Goal: Task Accomplishment & Management: Manage account settings

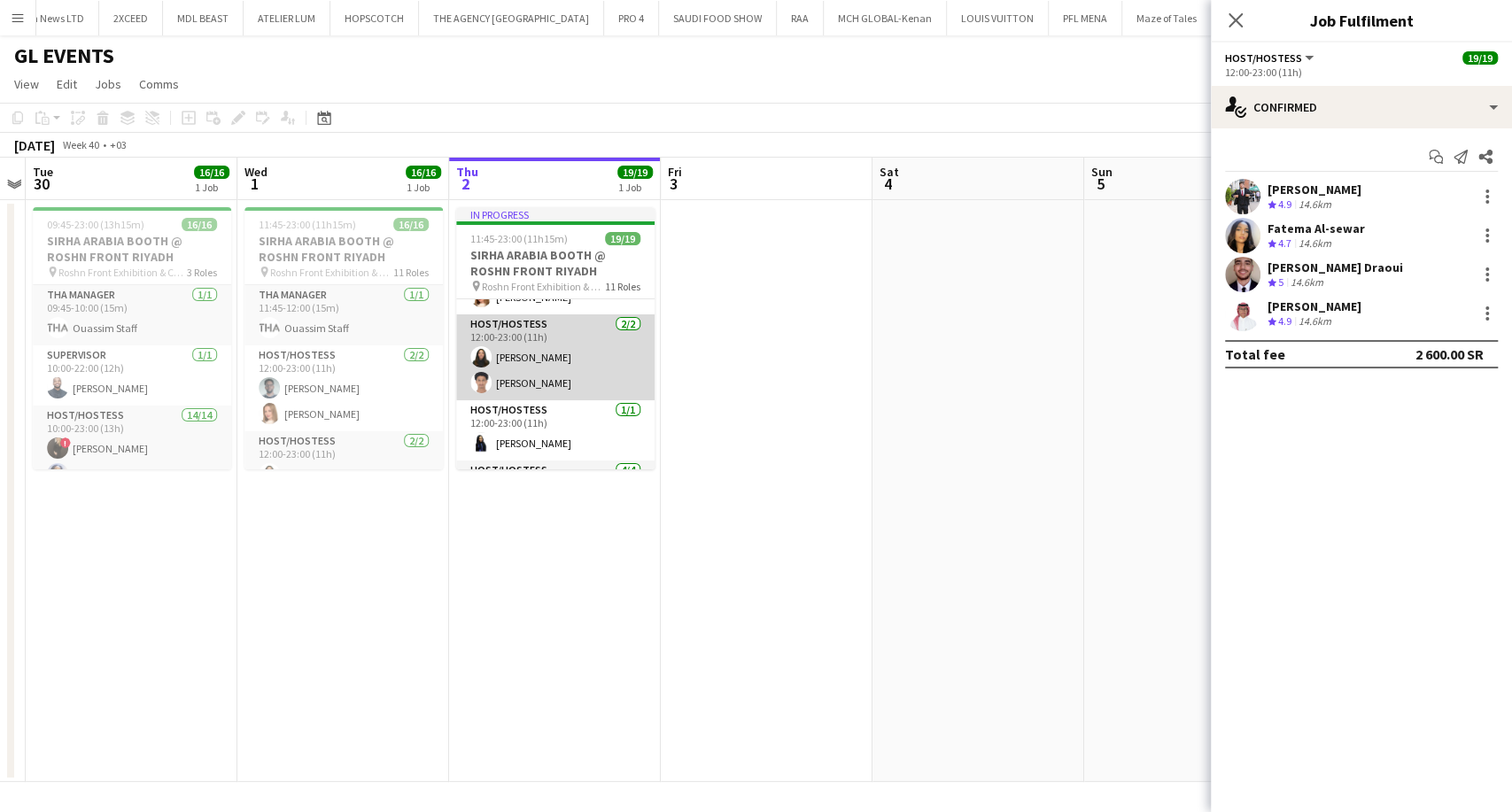
scroll to position [98, 0]
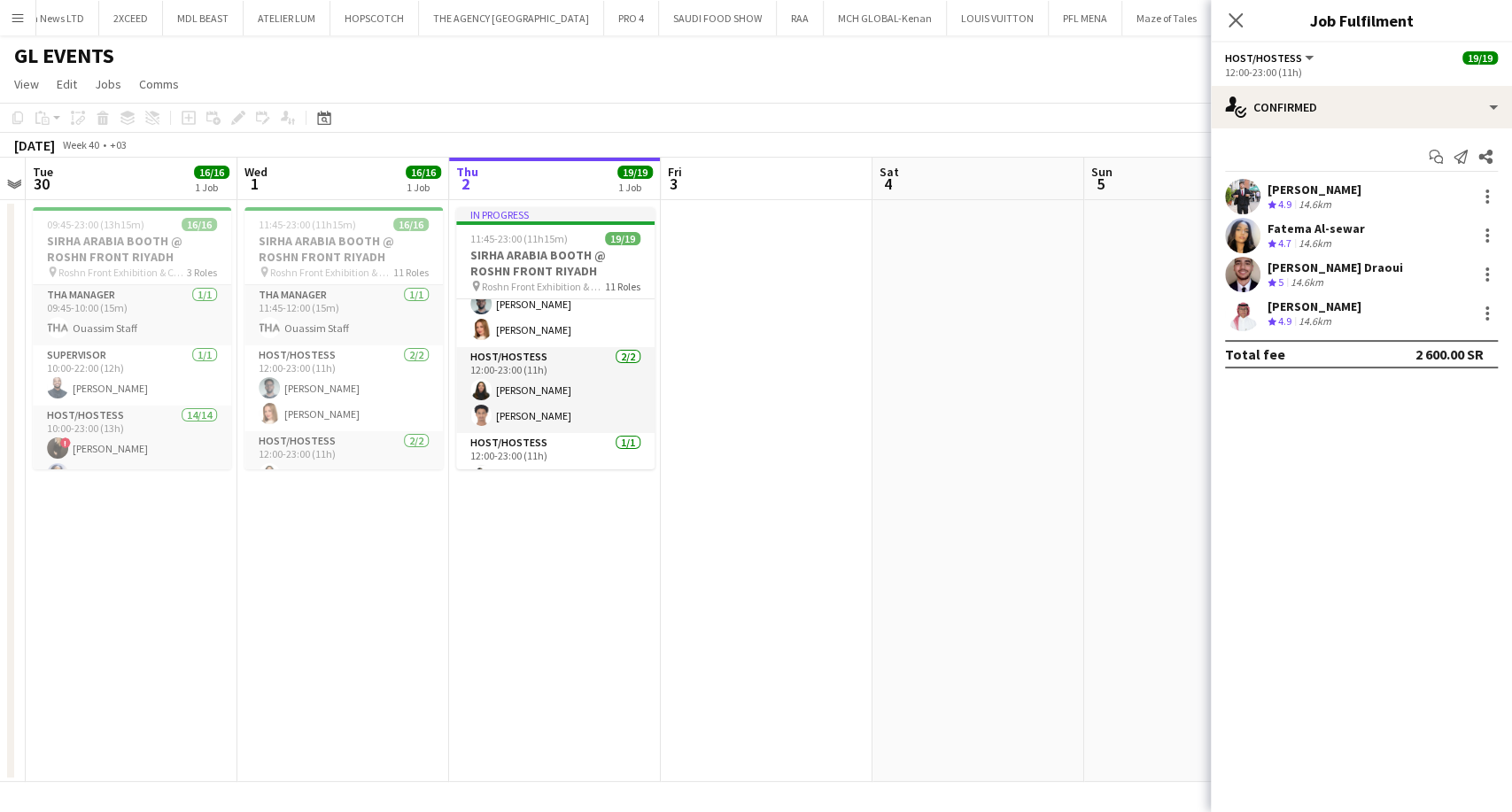
click at [18, 16] on app-icon "Menu" at bounding box center [17, 17] width 14 height 14
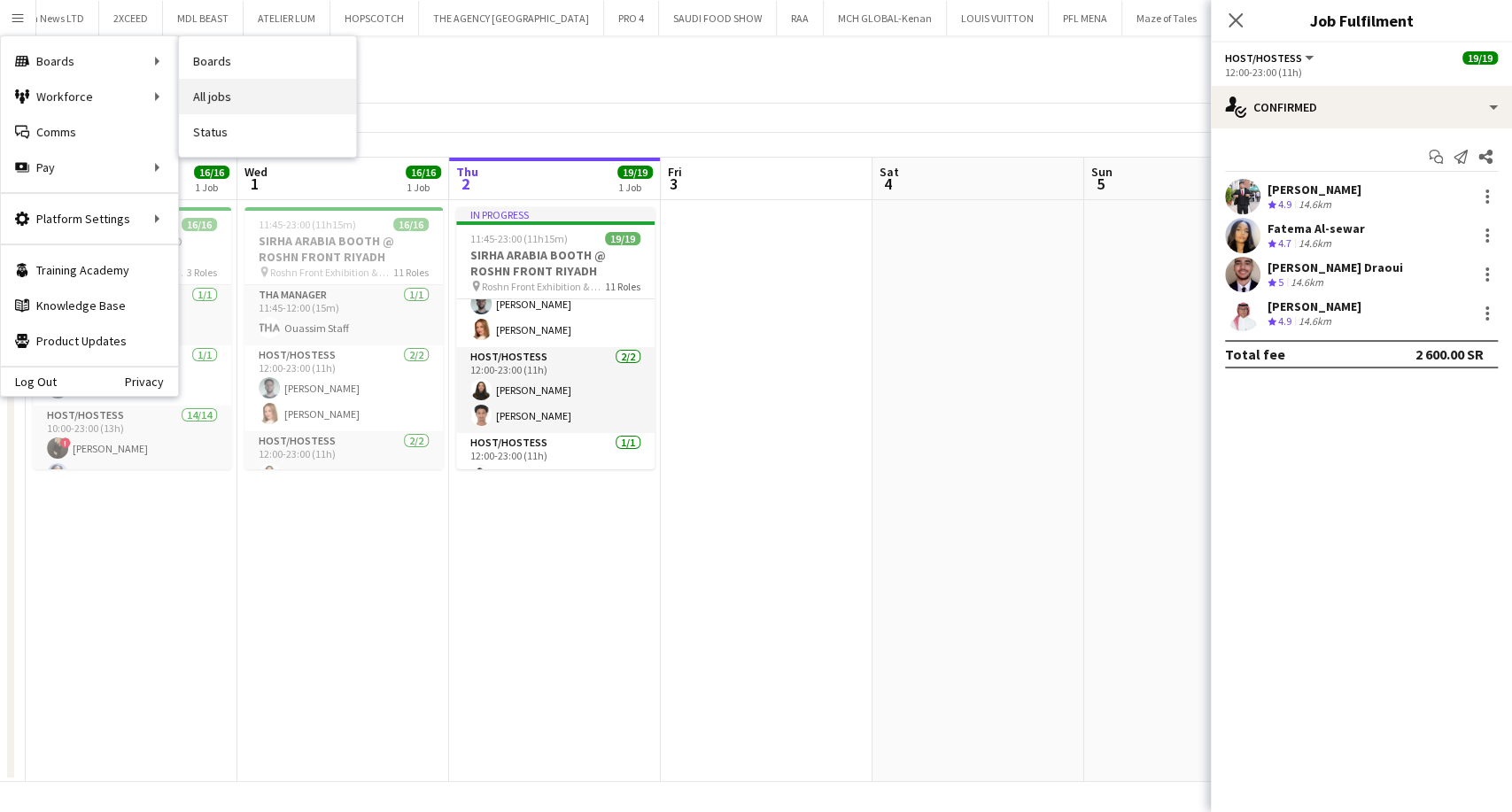
click at [223, 106] on link "All jobs" at bounding box center [266, 95] width 177 height 35
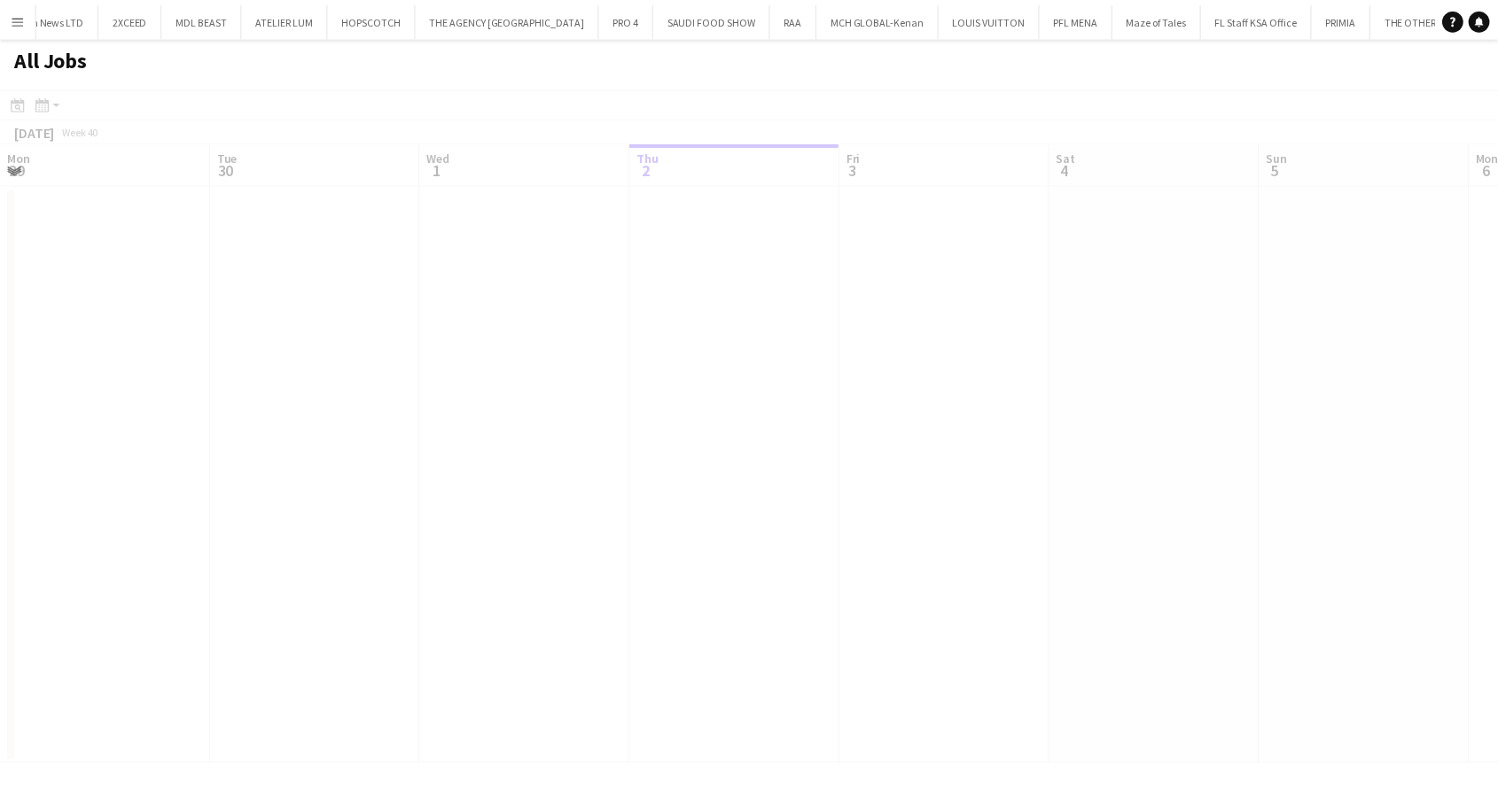
scroll to position [0, 424]
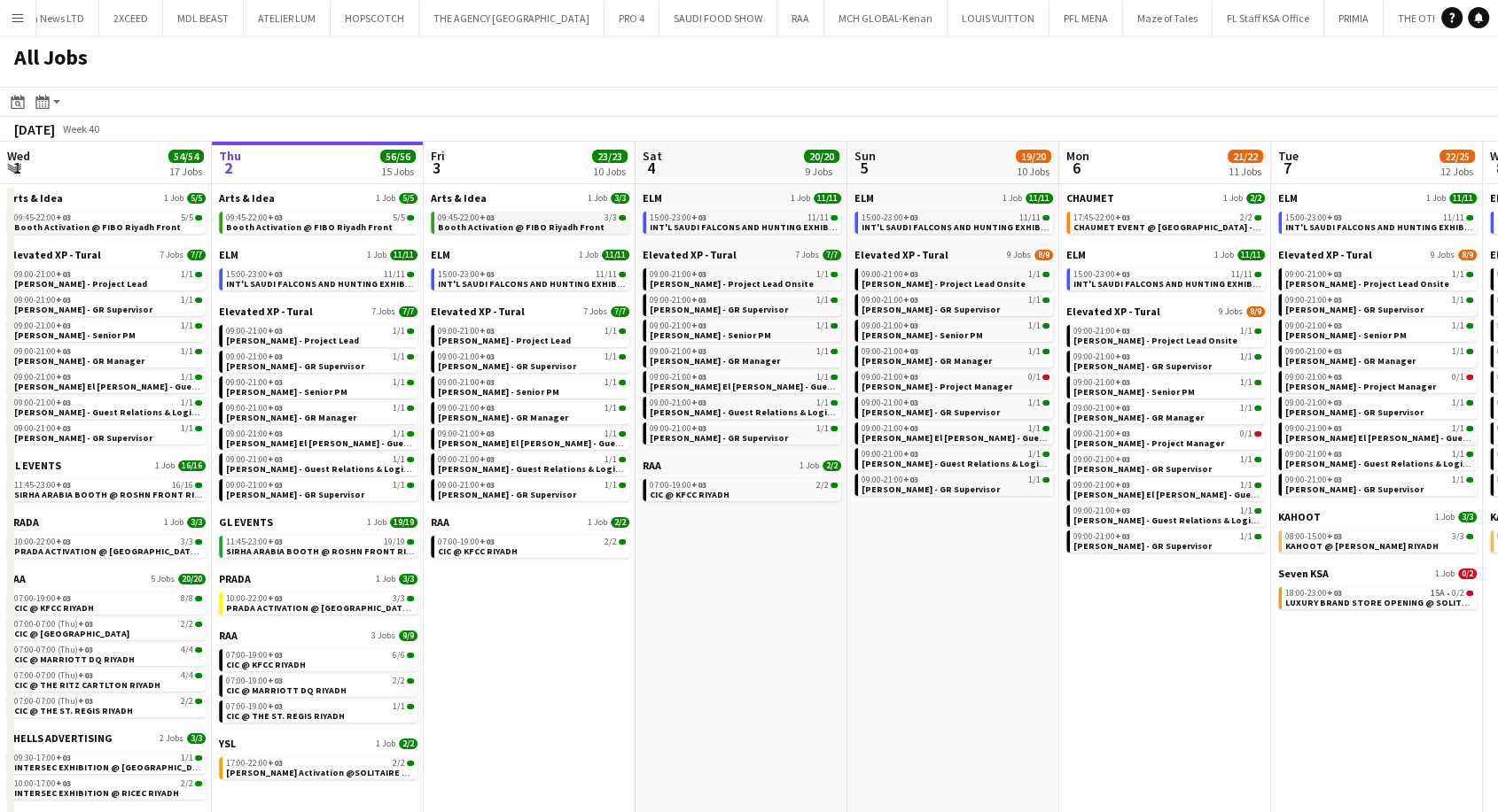
click at [504, 226] on span "Booth Activation @ FIBO Riyadh Front" at bounding box center [521, 227] width 166 height 11
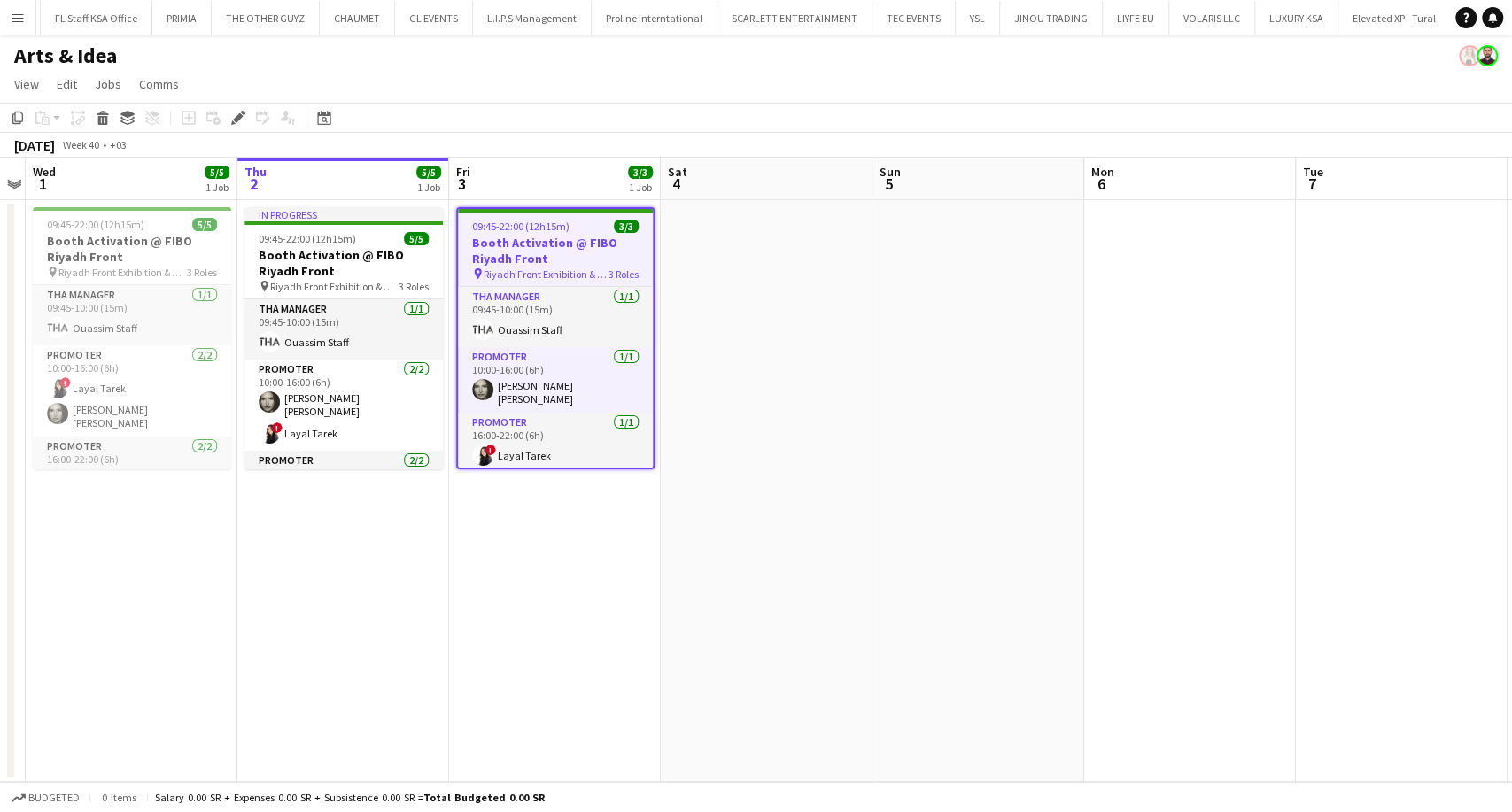
click at [558, 262] on h3 "Booth Activation @ FIBO Riyadh Front" at bounding box center [556, 251] width 195 height 32
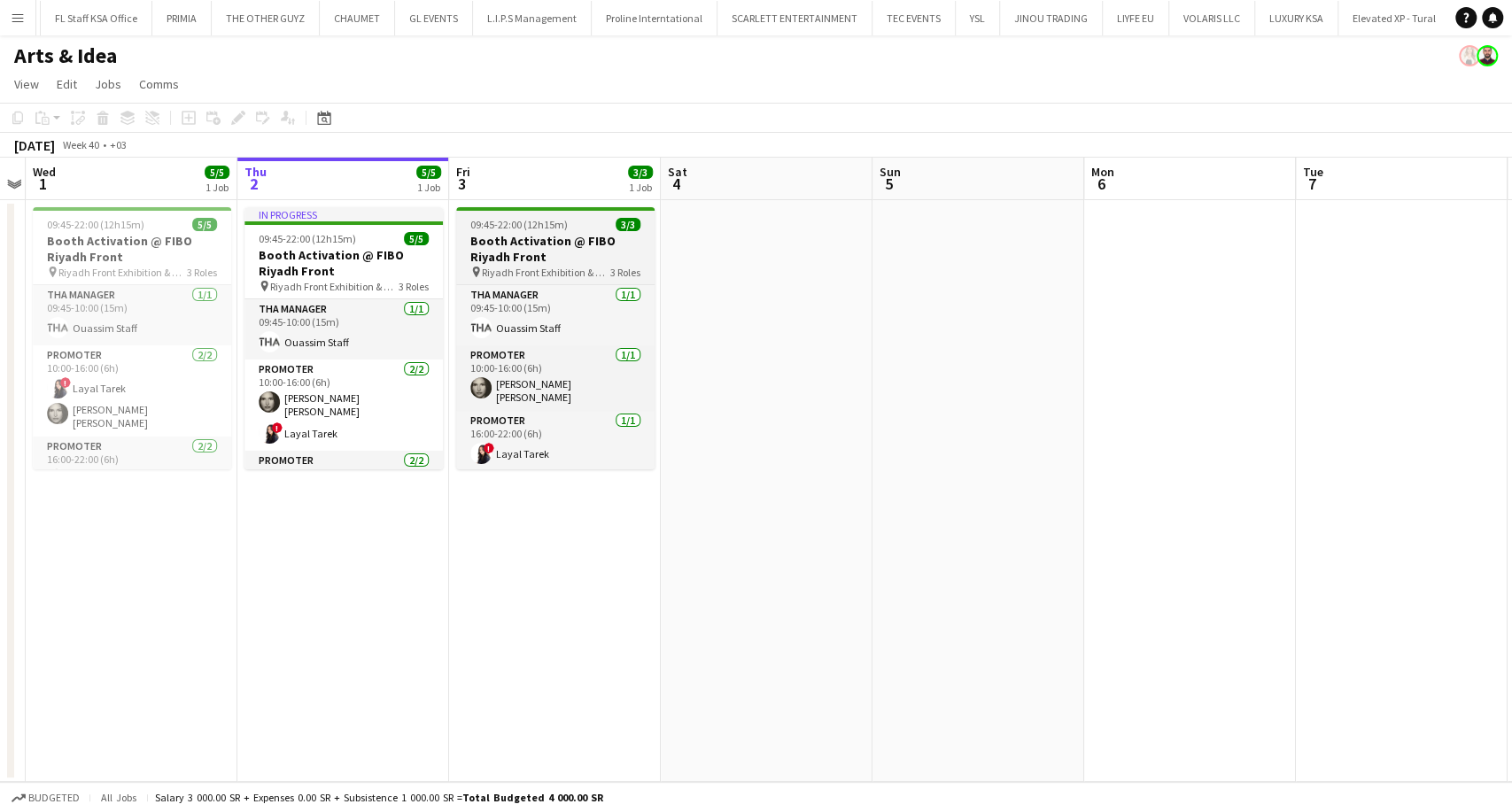
click at [558, 262] on h3 "Booth Activation @ FIBO Riyadh Front" at bounding box center [556, 249] width 198 height 32
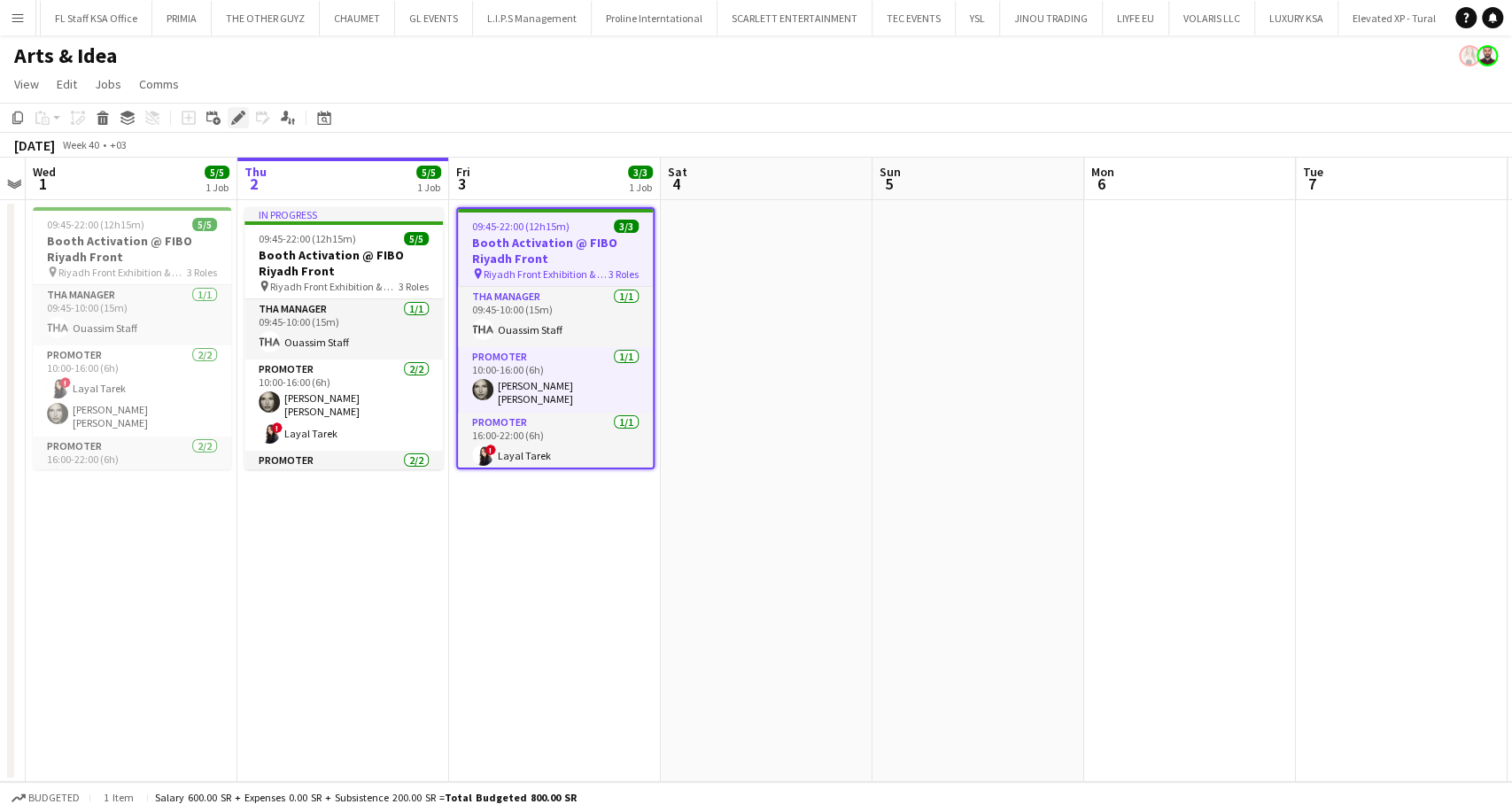
click at [242, 115] on icon "Edit" at bounding box center [238, 117] width 14 height 14
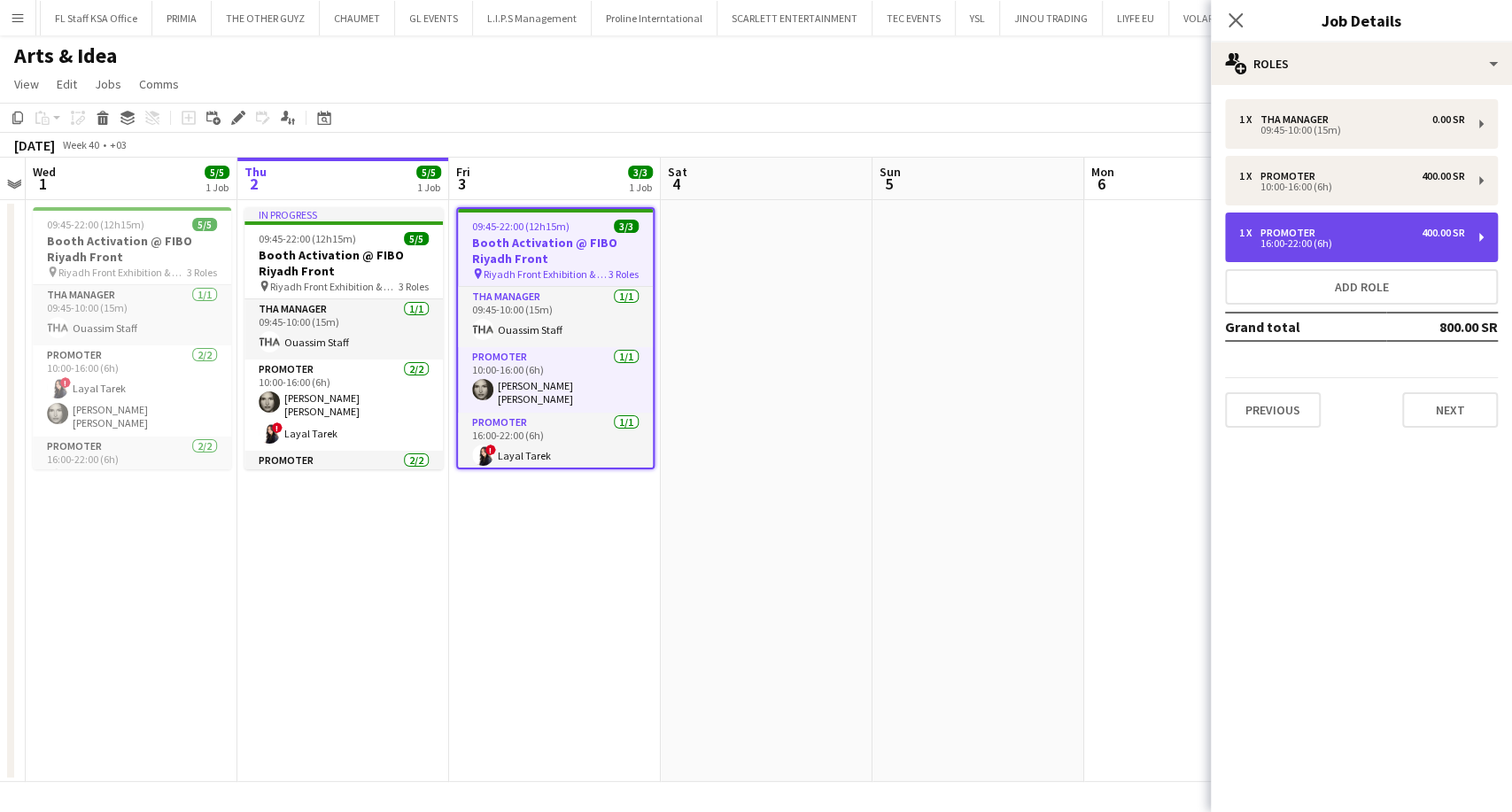
click at [1346, 229] on div "1 x Promoter 400.00 SR" at bounding box center [1351, 233] width 226 height 12
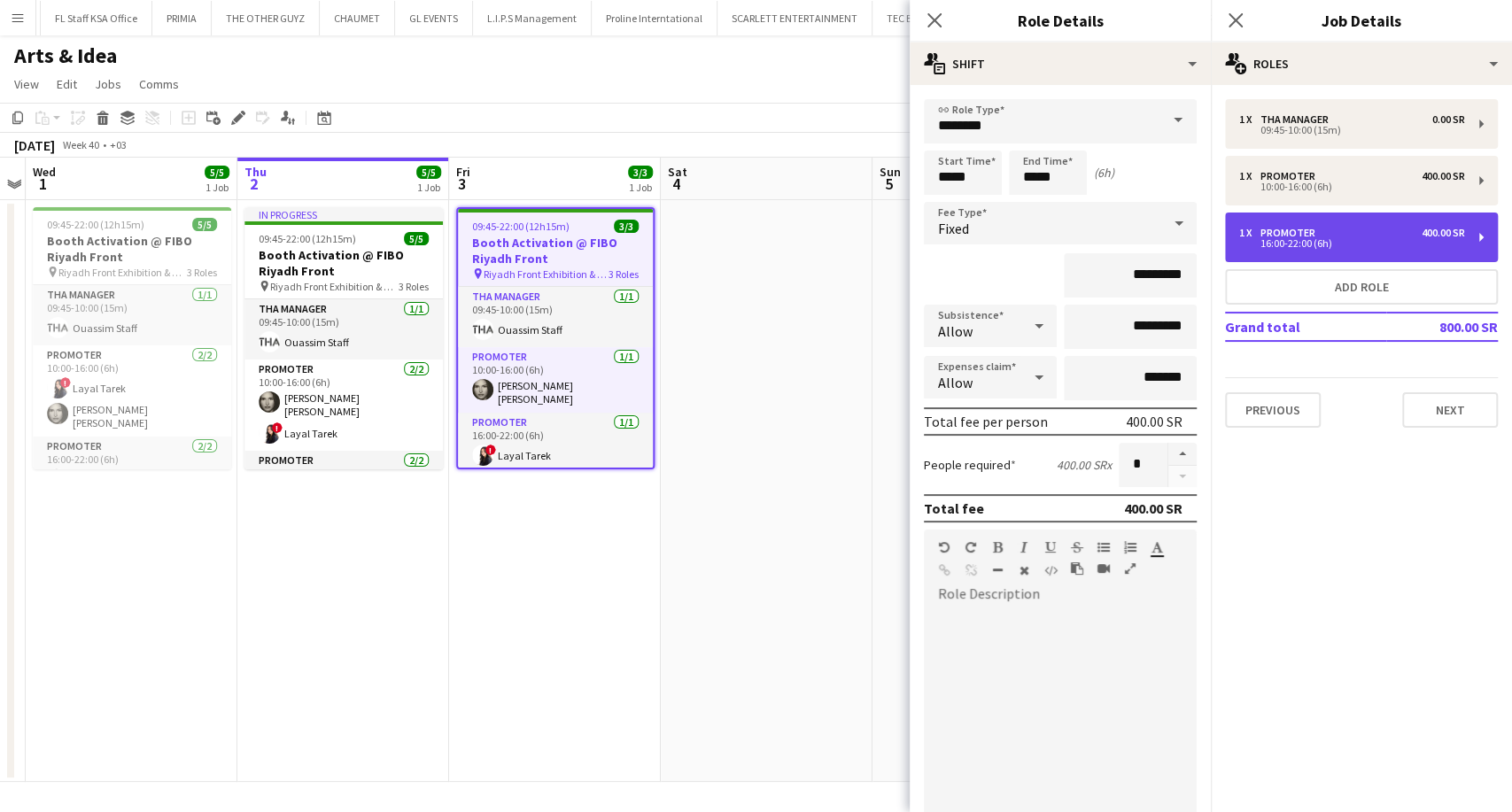
click at [1346, 229] on div "1 x Promoter 400.00 SR" at bounding box center [1351, 233] width 226 height 12
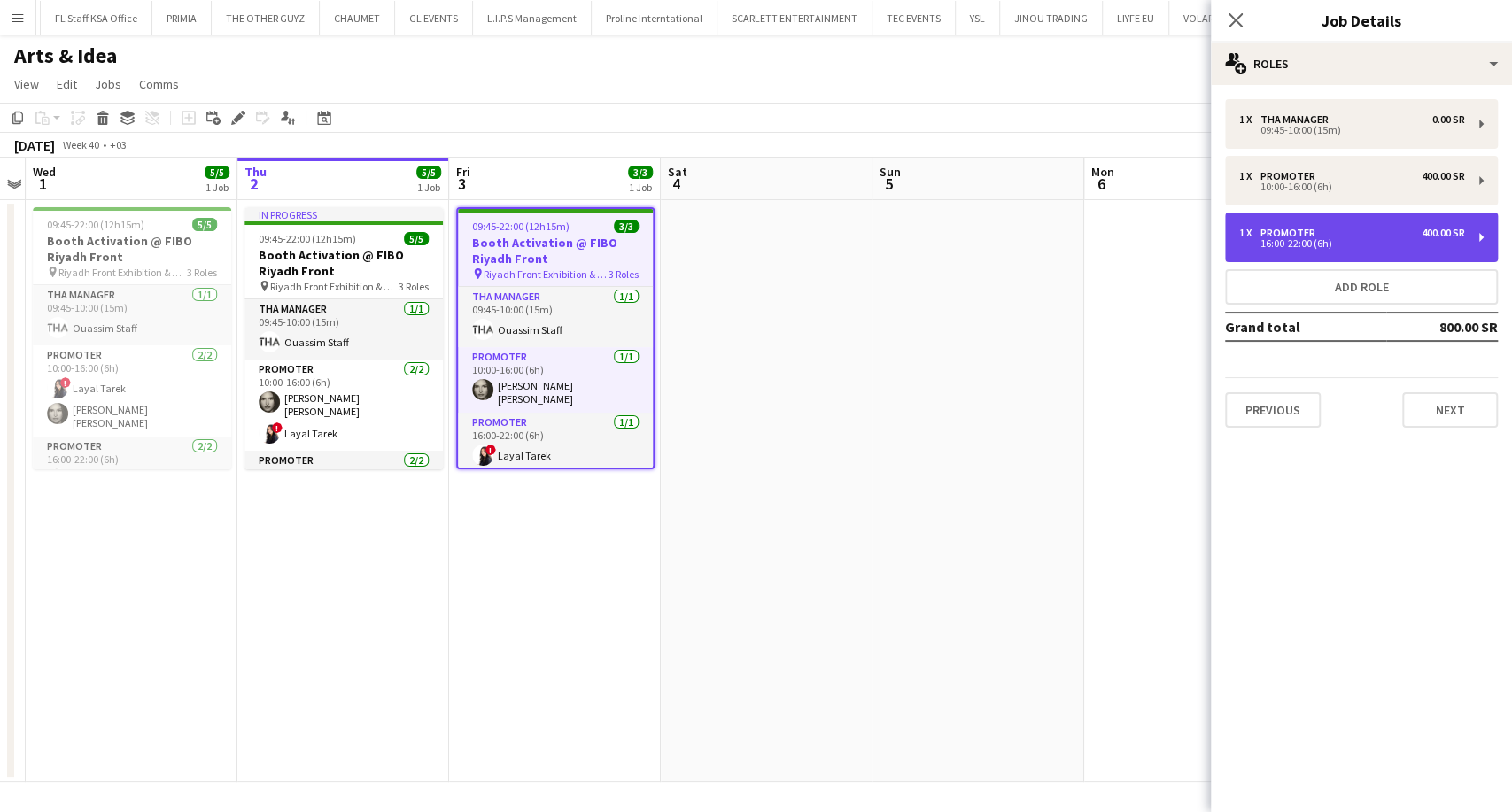
click at [1346, 229] on div "1 x Promoter 400.00 SR" at bounding box center [1351, 233] width 226 height 12
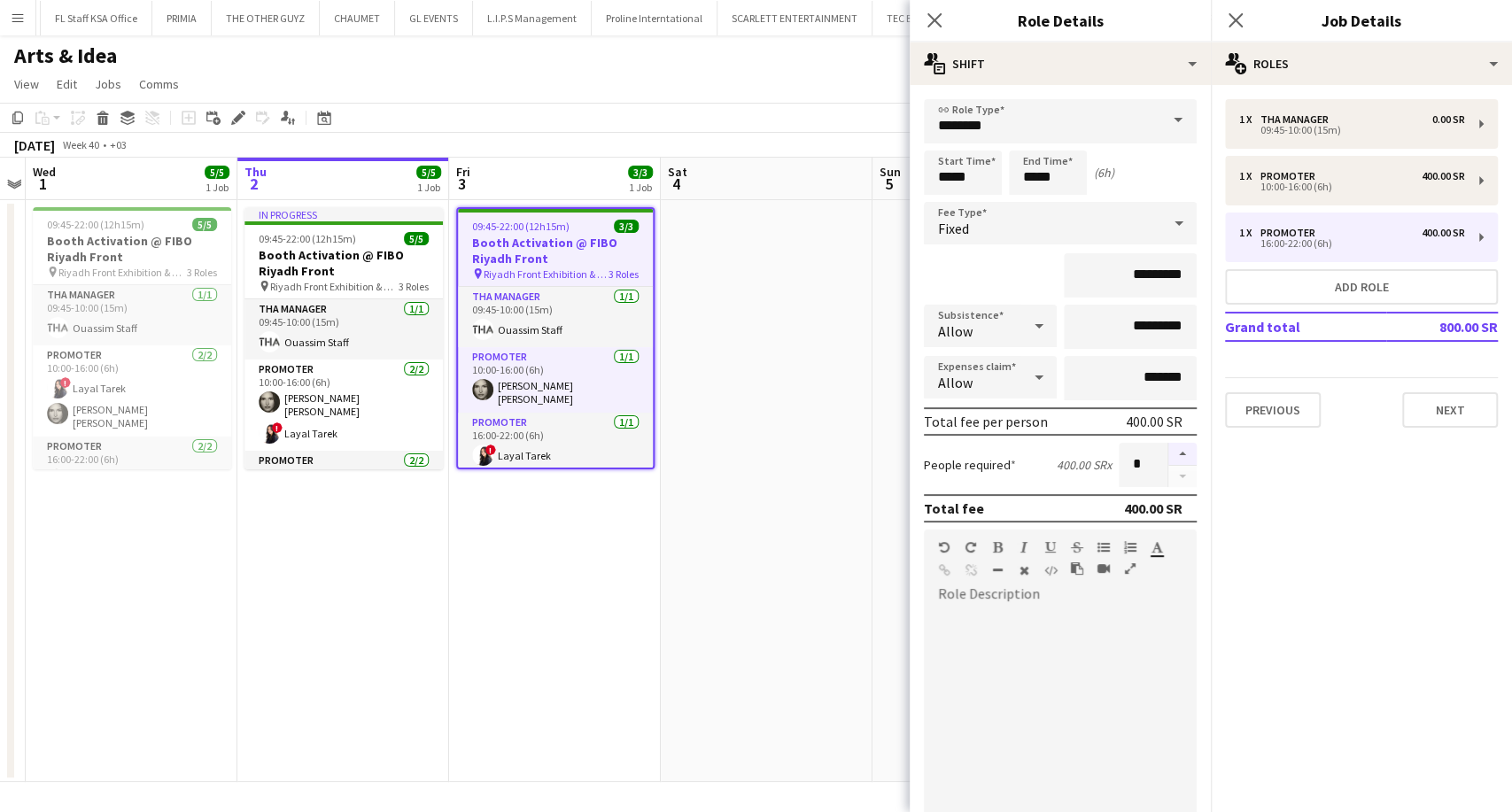
click at [1169, 450] on button "button" at bounding box center [1182, 455] width 28 height 23
type input "*"
click at [798, 491] on app-date-cell at bounding box center [766, 492] width 212 height 582
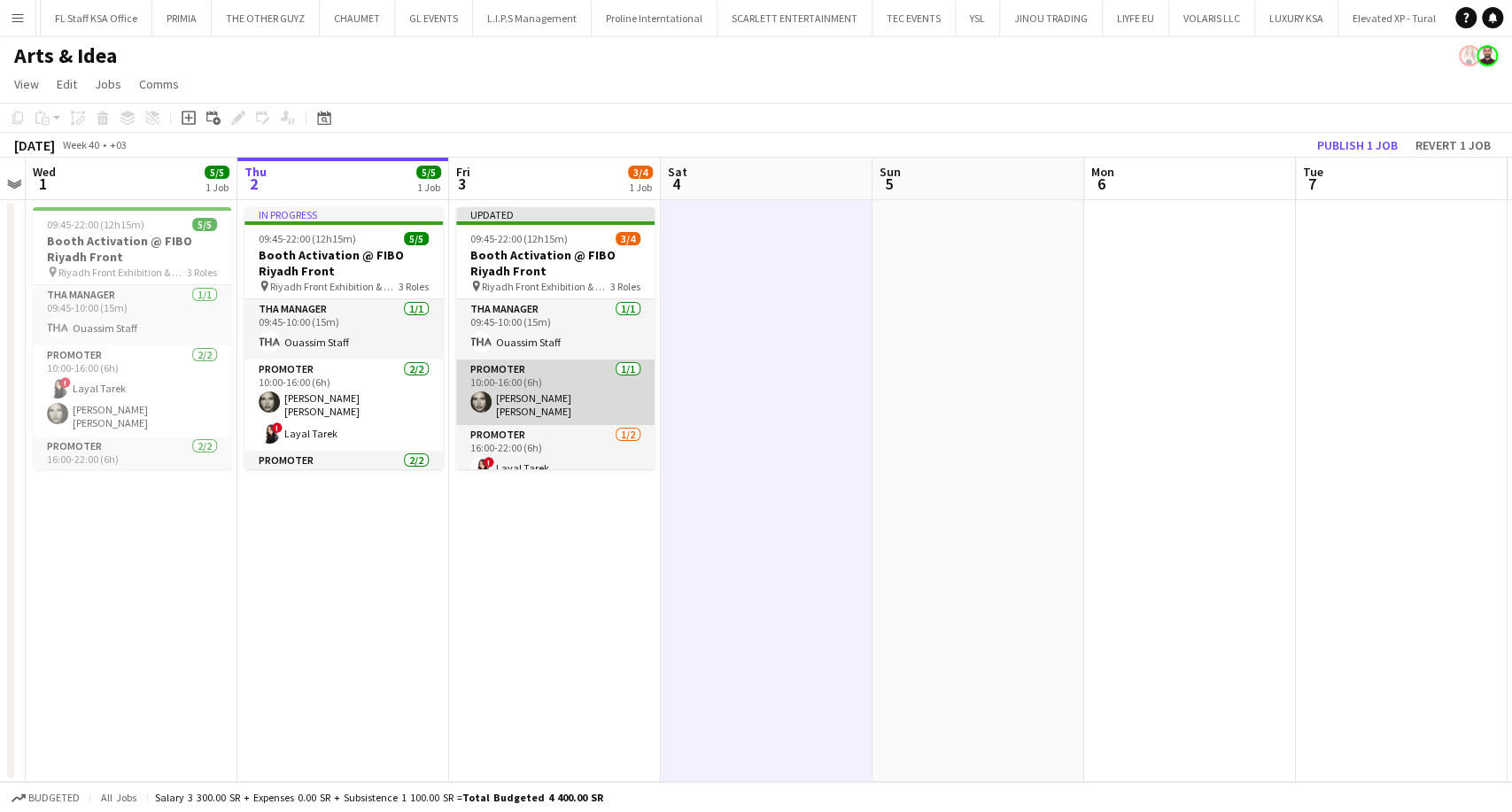
scroll to position [35, 0]
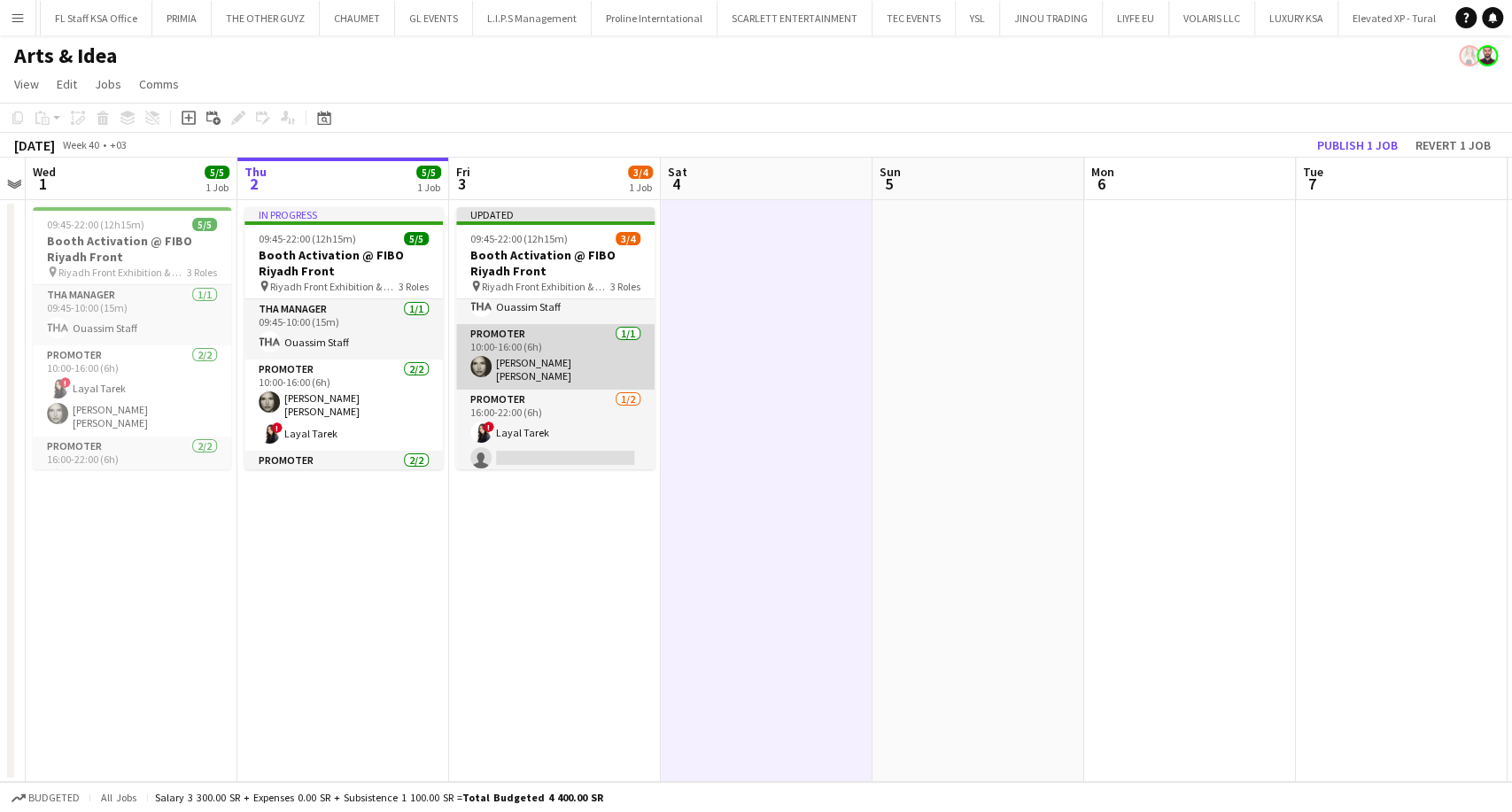
click at [554, 356] on app-card-role "Promoter 1/1 10:00-16:00 (6h) Shadia Alex" at bounding box center [556, 356] width 198 height 65
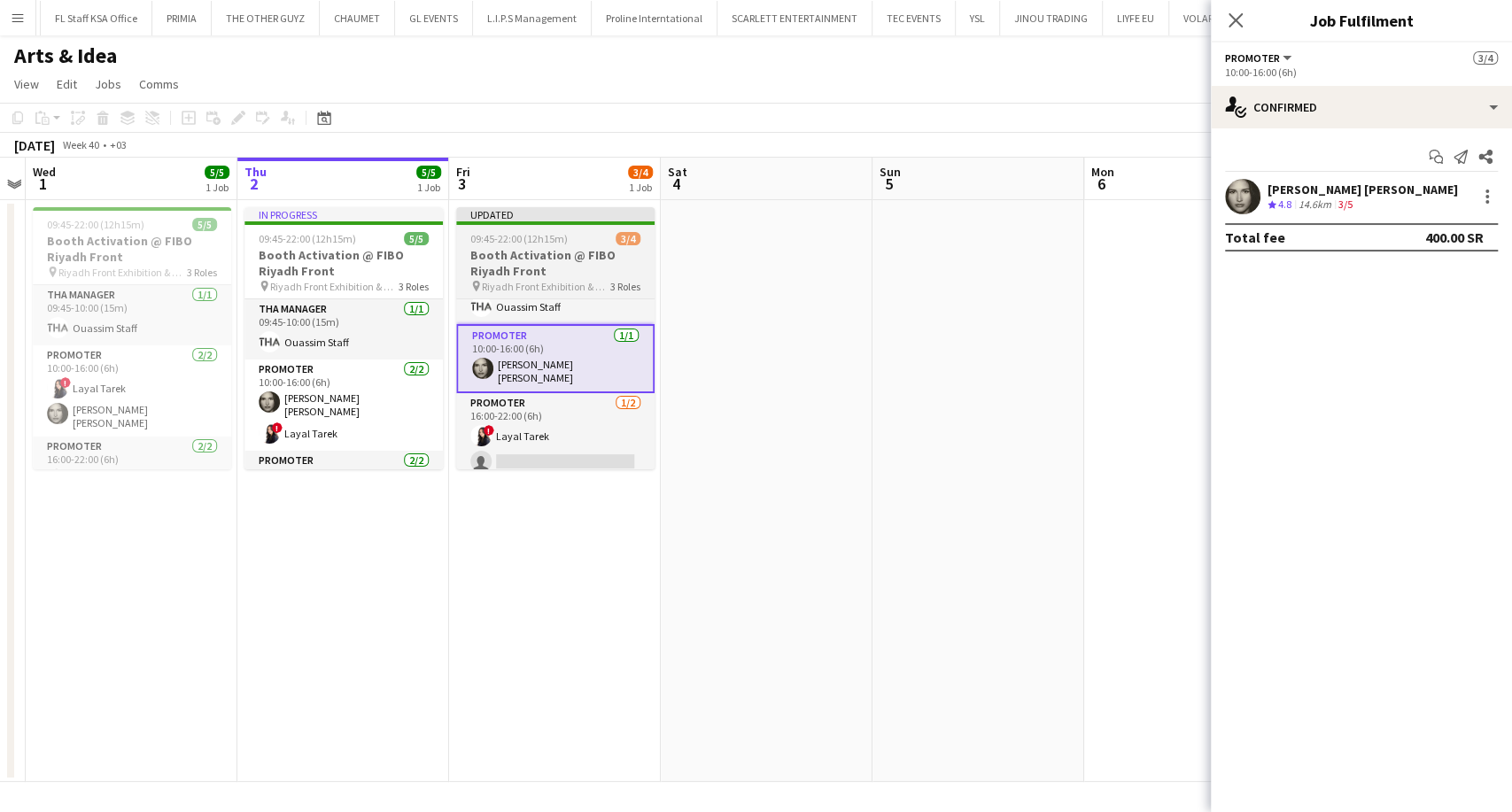
click at [539, 271] on h3 "Booth Activation @ FIBO Riyadh Front" at bounding box center [556, 263] width 198 height 32
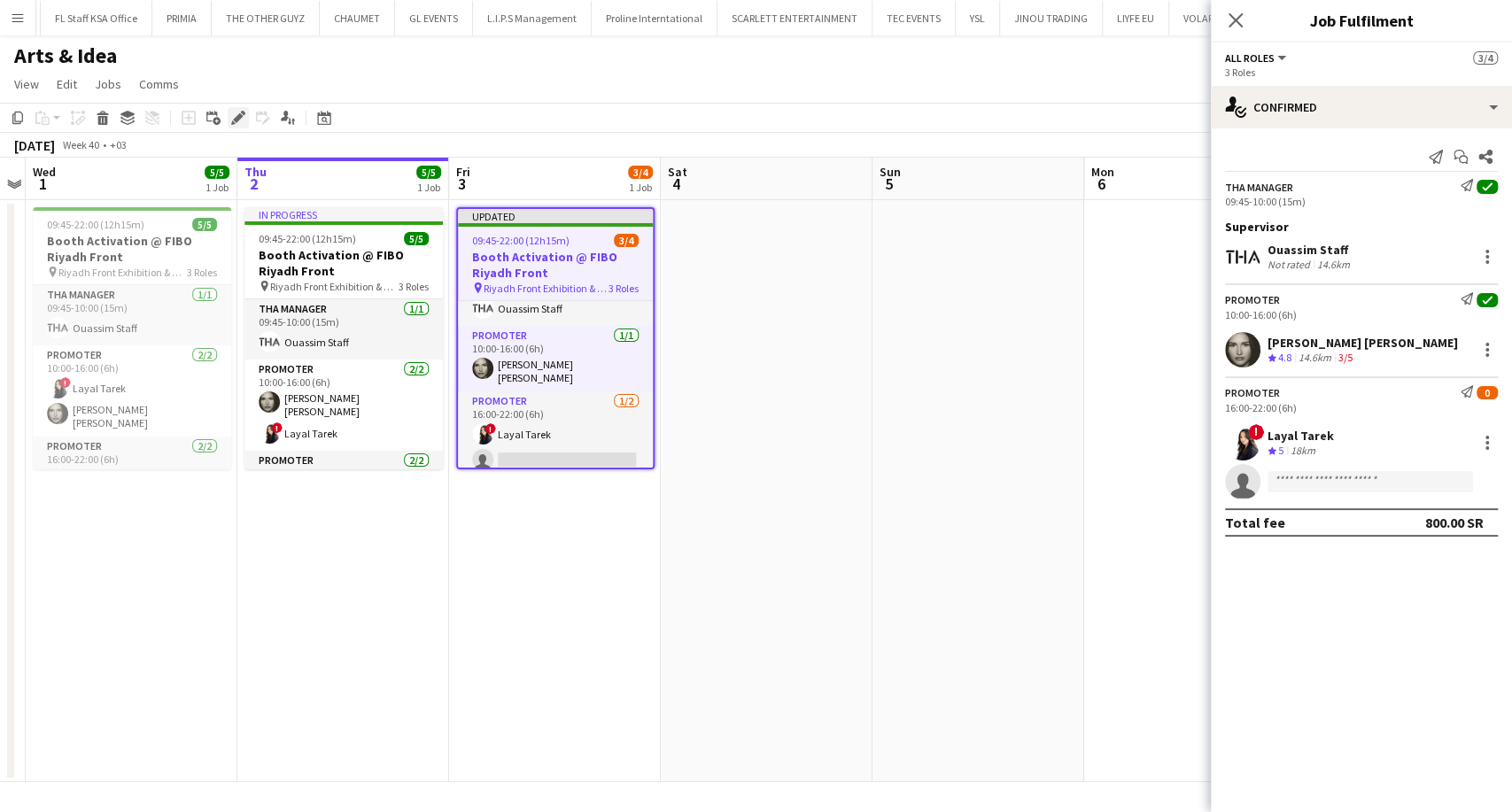
click at [241, 119] on icon "Edit" at bounding box center [238, 117] width 14 height 14
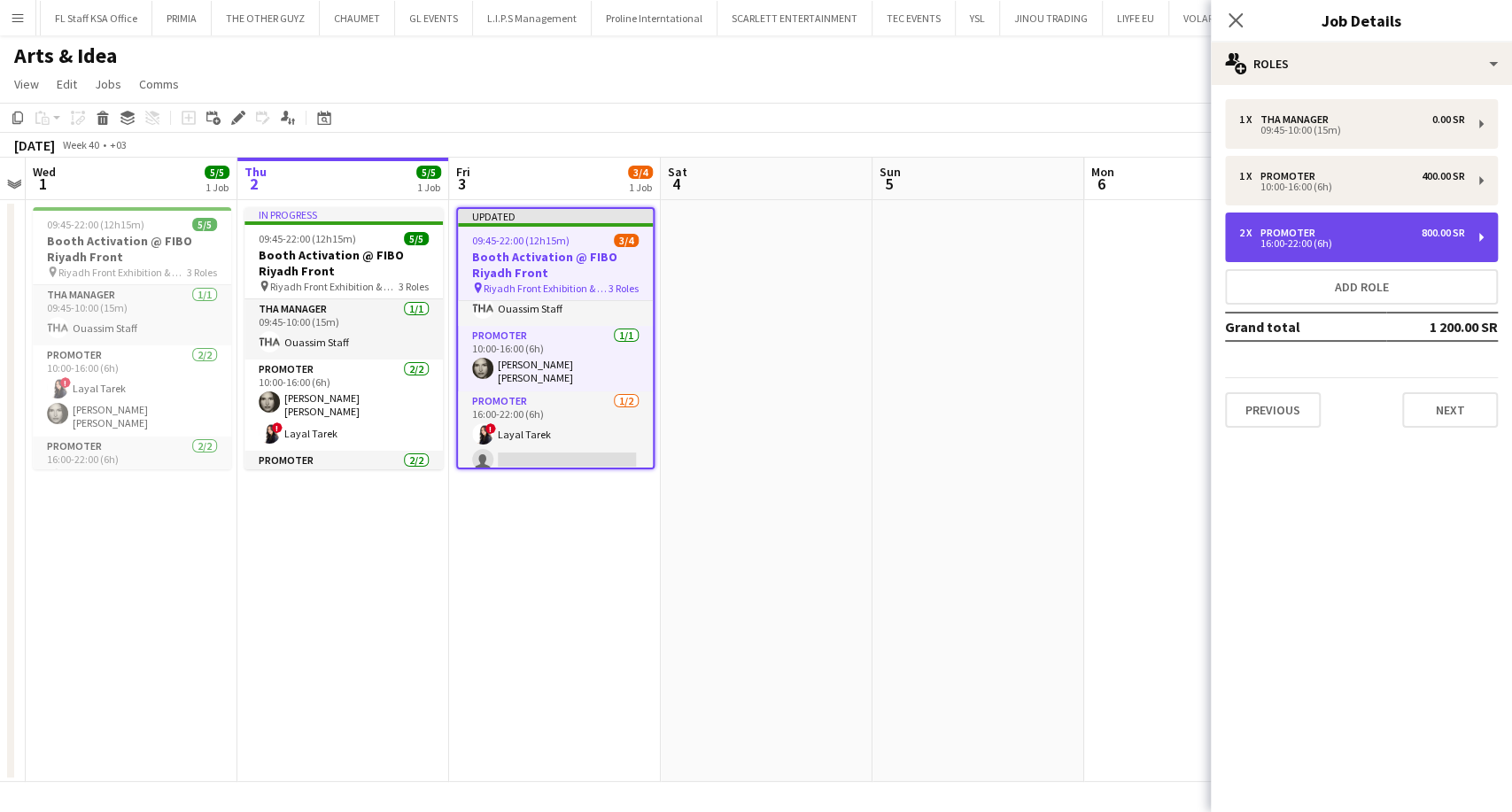
click at [1354, 241] on div "16:00-22:00 (6h)" at bounding box center [1351, 243] width 226 height 9
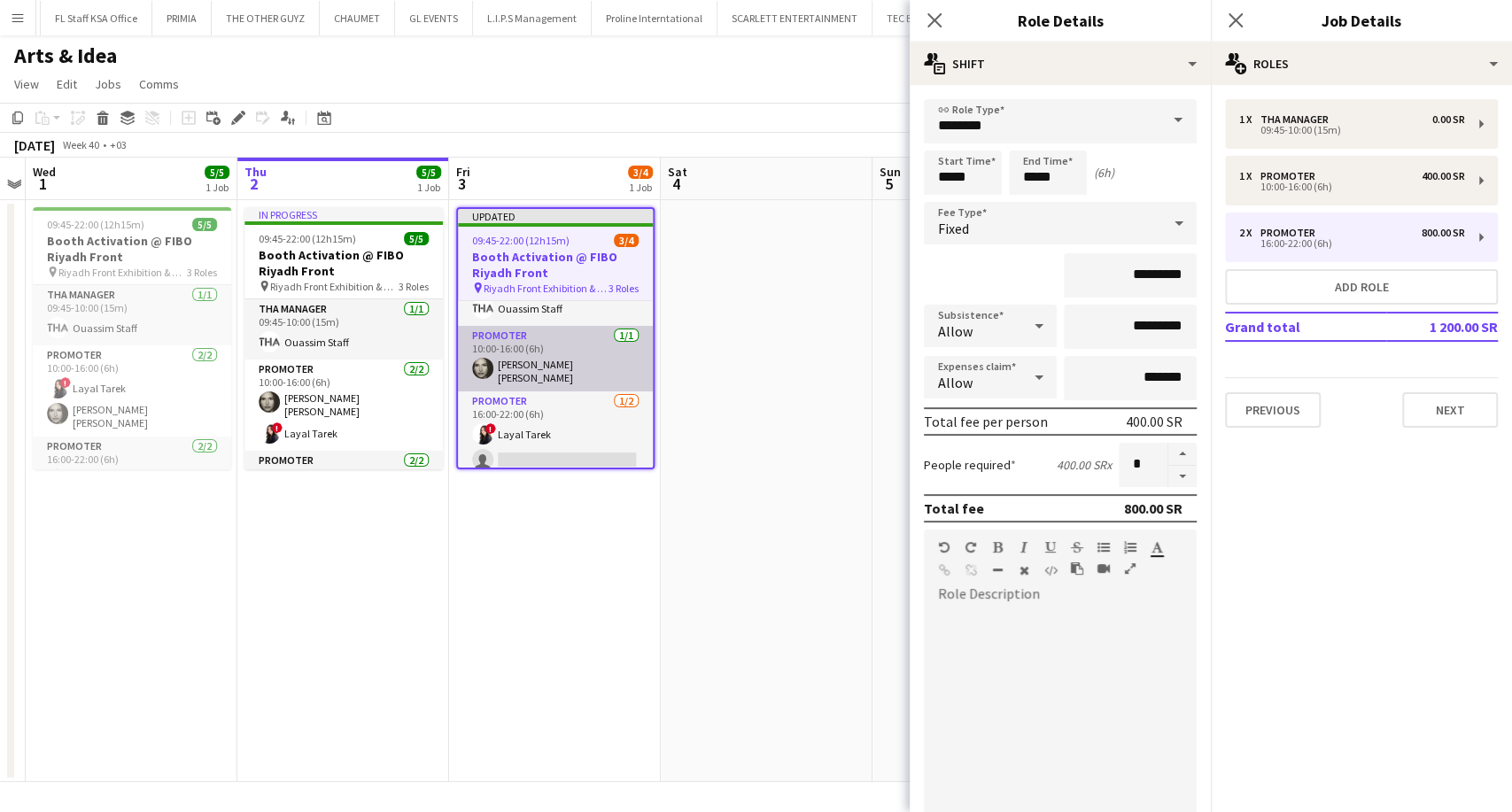
click at [578, 377] on app-card-role "Promoter 1/1 10:00-16:00 (6h) Shadia Alex" at bounding box center [556, 358] width 195 height 65
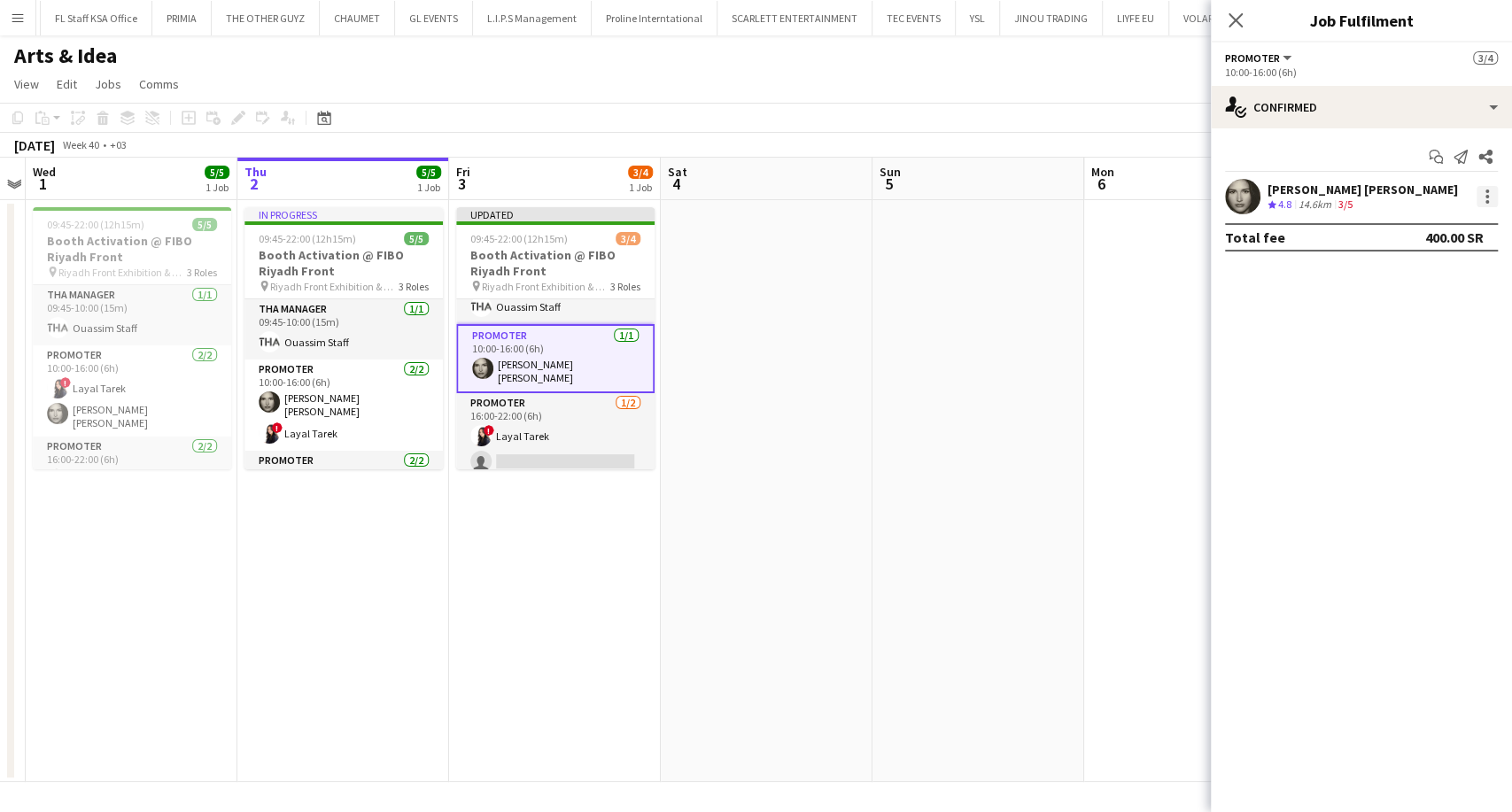
click at [1482, 200] on div at bounding box center [1486, 197] width 21 height 21
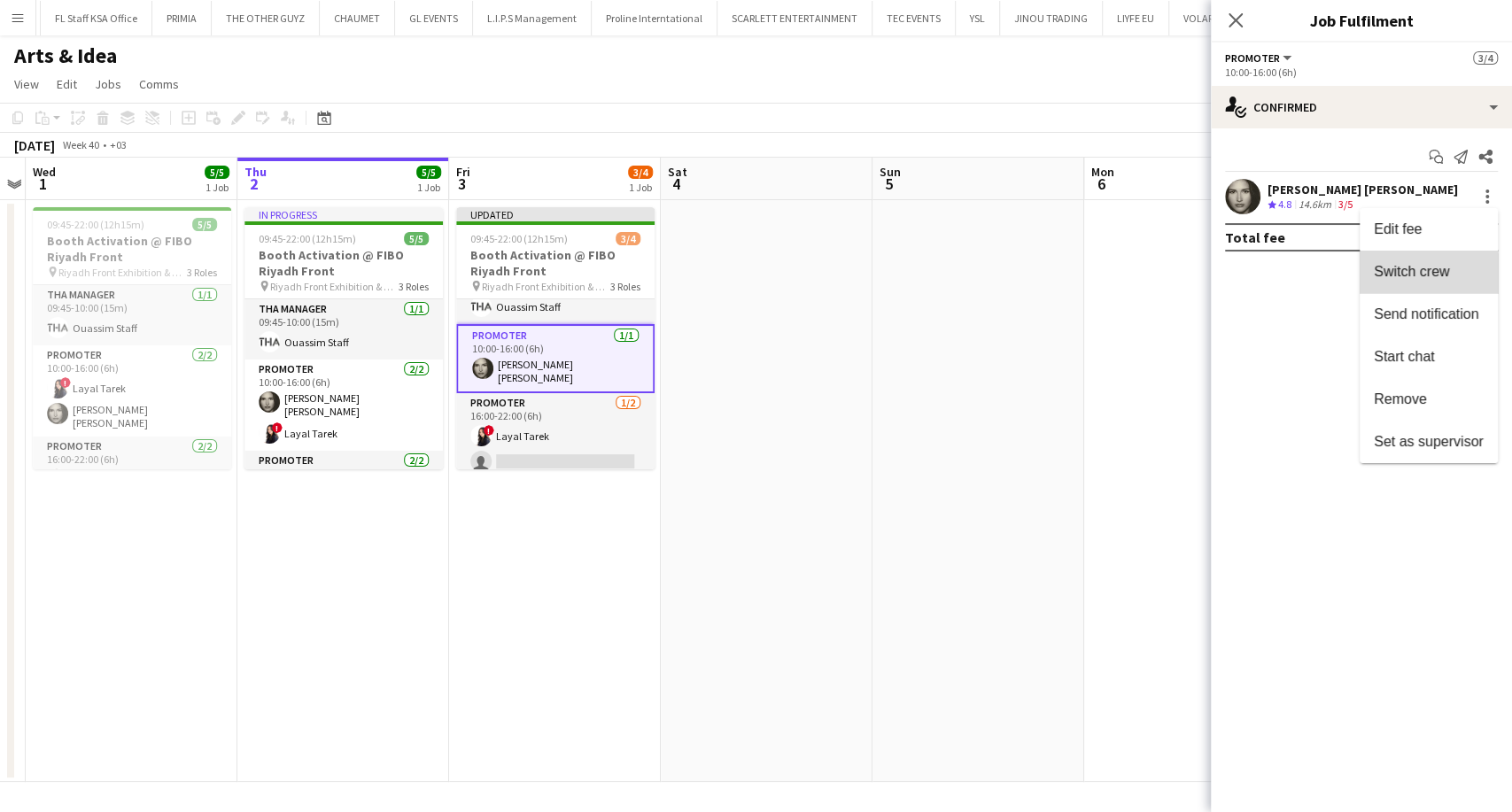
click at [1410, 275] on span "Switch crew" at bounding box center [1412, 271] width 76 height 15
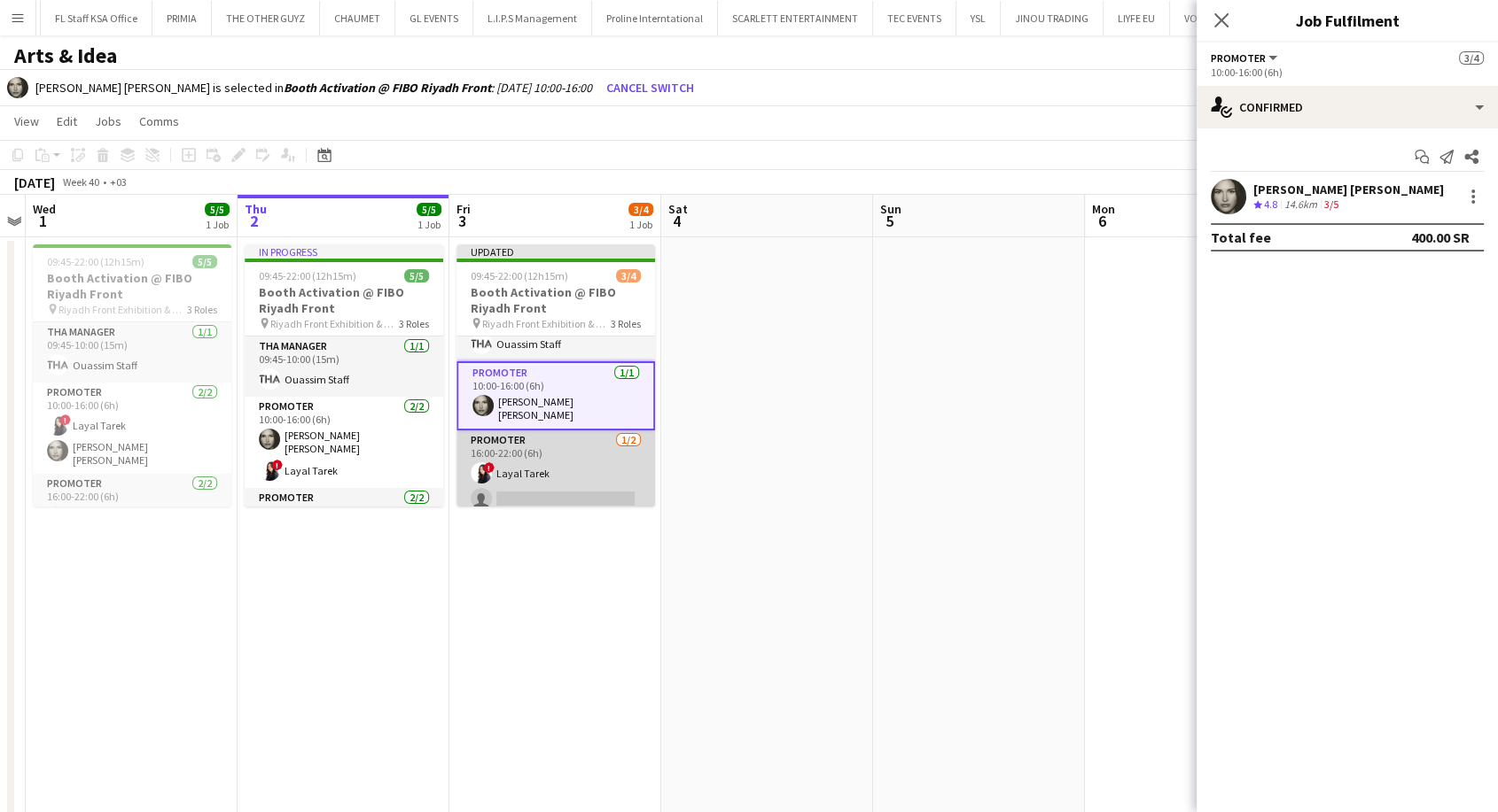
click at [555, 475] on app-card-role "Promoter 1/2 16:00-22:00 (6h) ! Layal Tarek single-neutral-actions" at bounding box center [556, 473] width 199 height 86
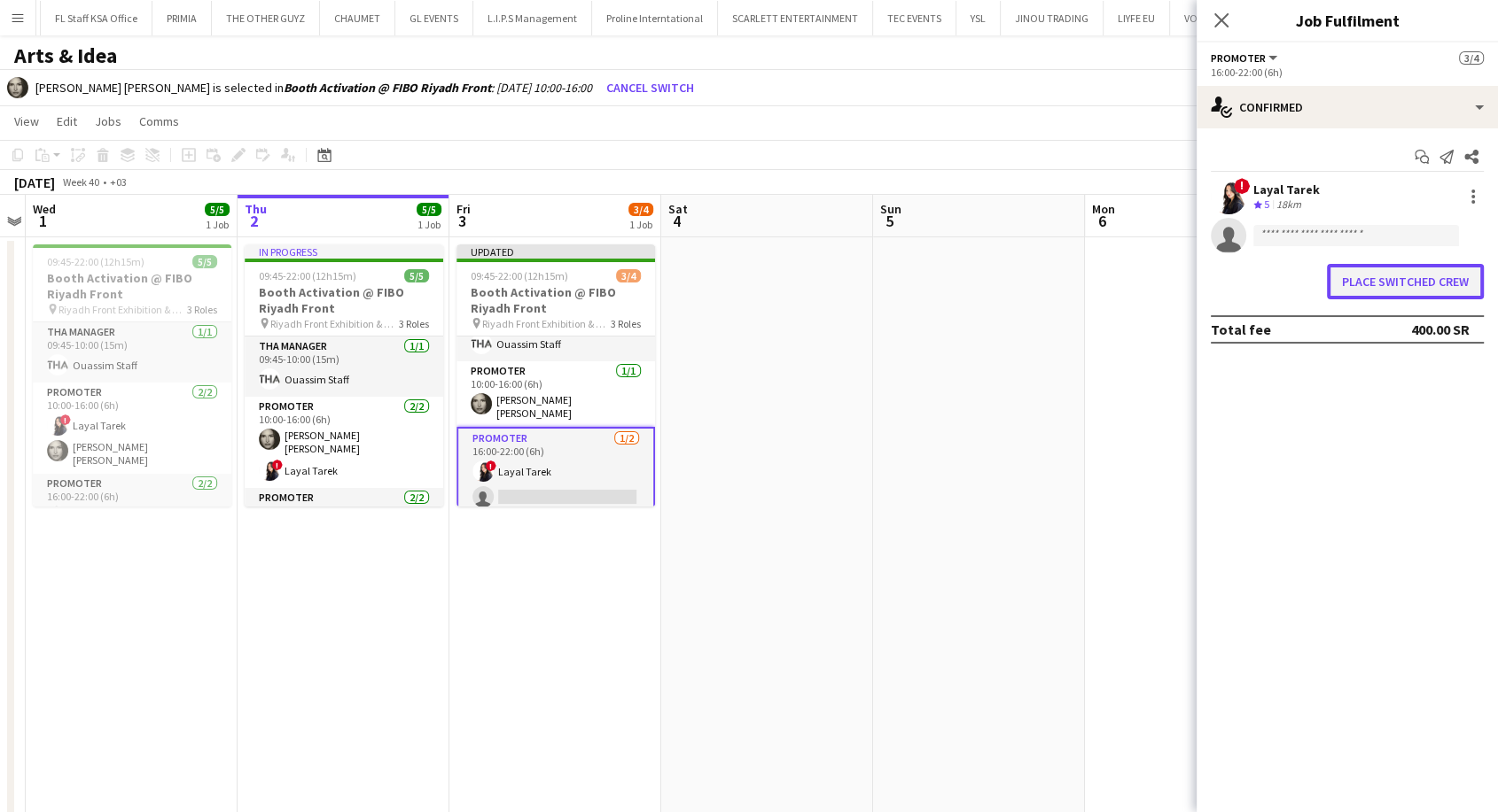
click at [1419, 285] on button "Place switched crew" at bounding box center [1405, 281] width 157 height 35
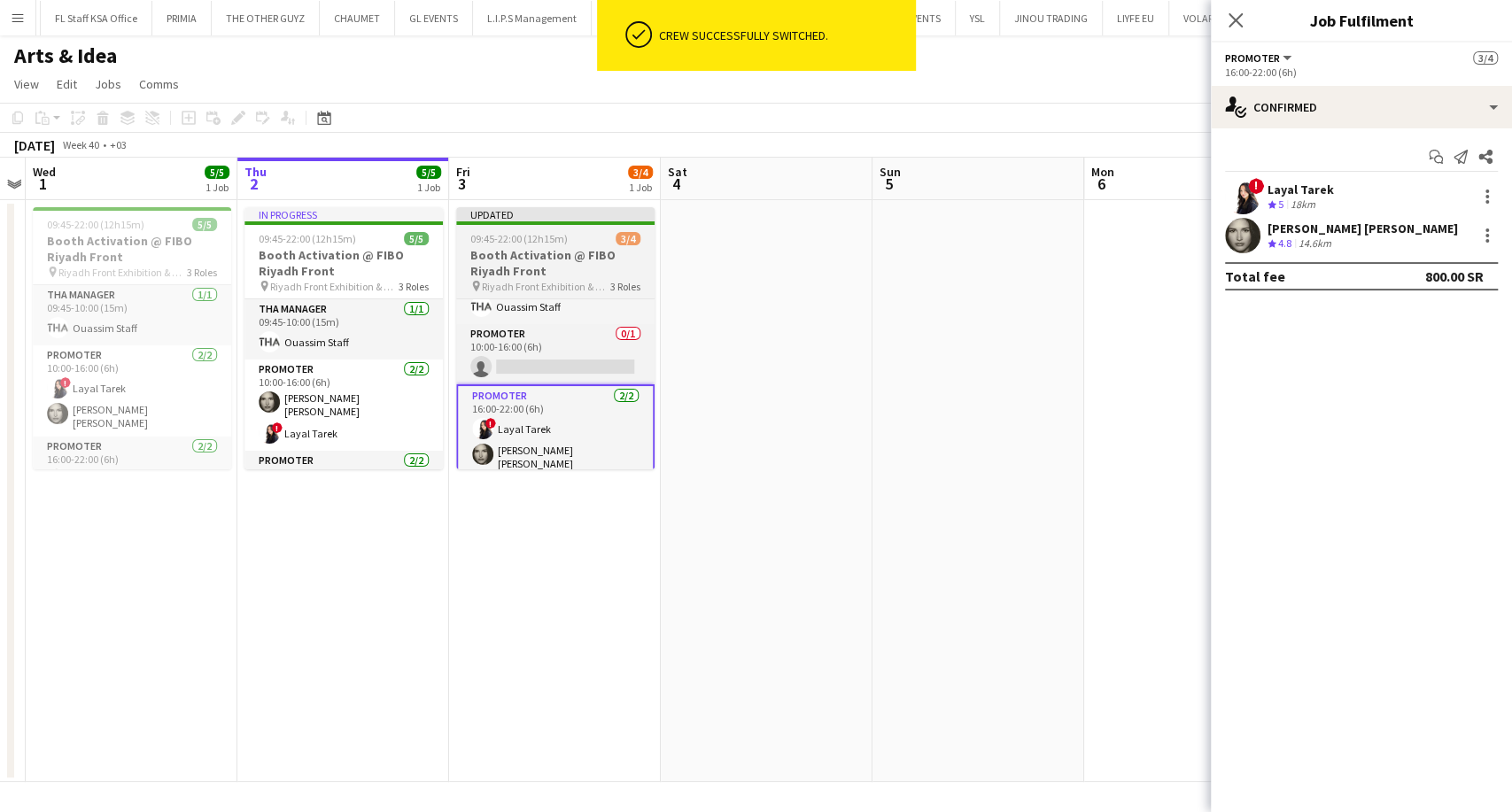
click at [566, 250] on h3 "Booth Activation @ FIBO Riyadh Front" at bounding box center [556, 263] width 198 height 32
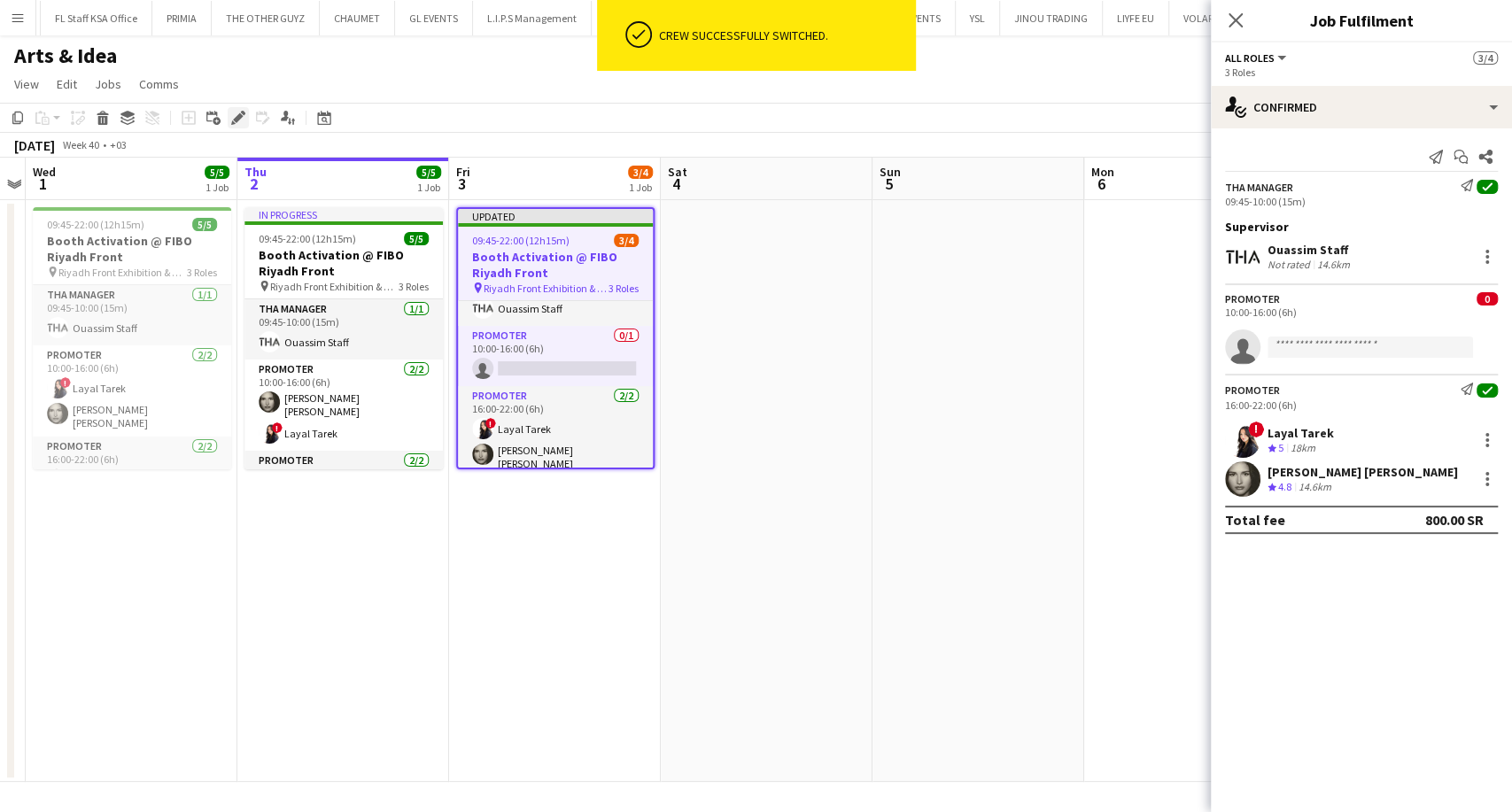
click at [232, 119] on icon at bounding box center [237, 118] width 9 height 9
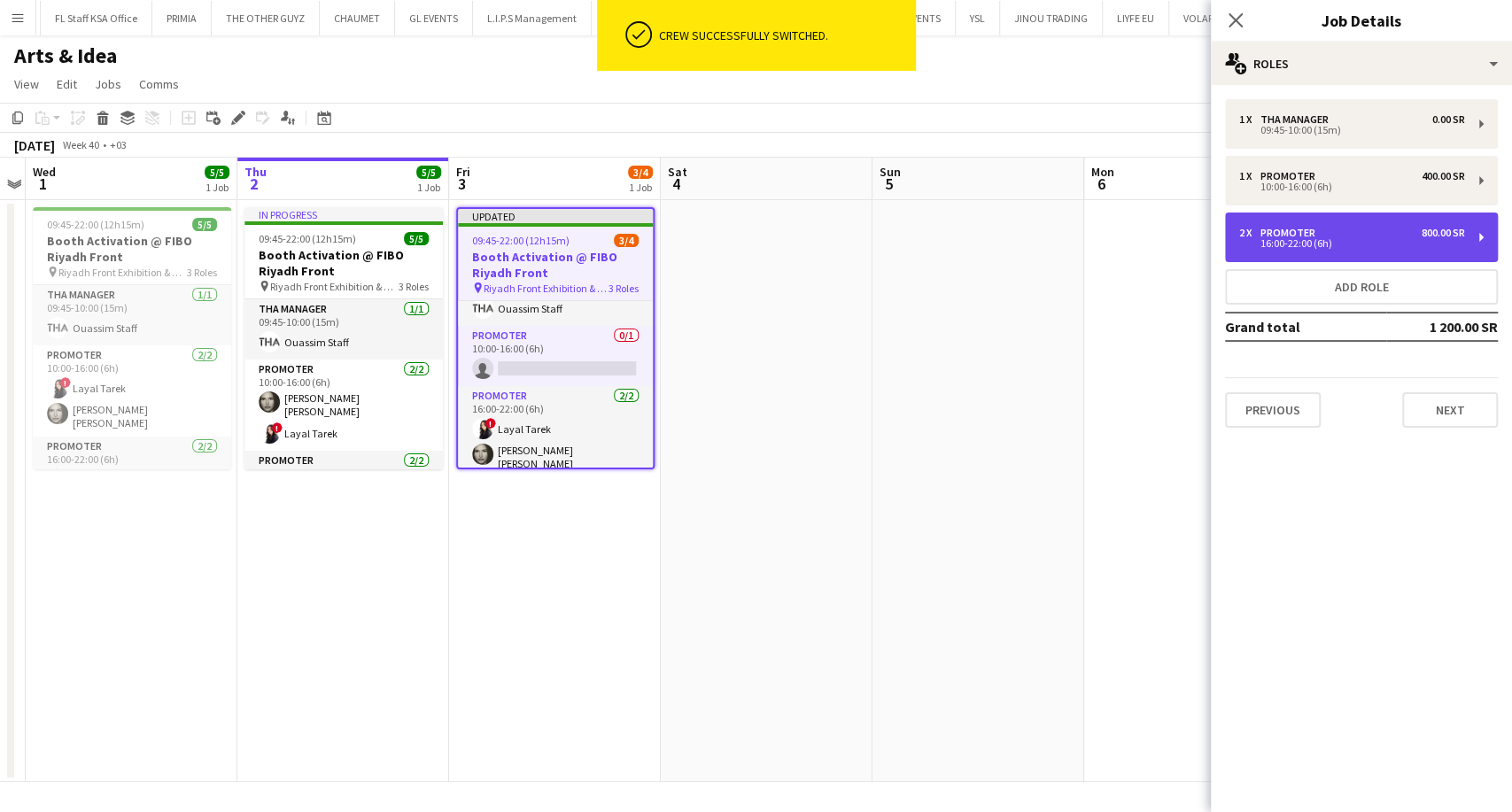
click at [1285, 240] on div "16:00-22:00 (6h)" at bounding box center [1351, 243] width 226 height 9
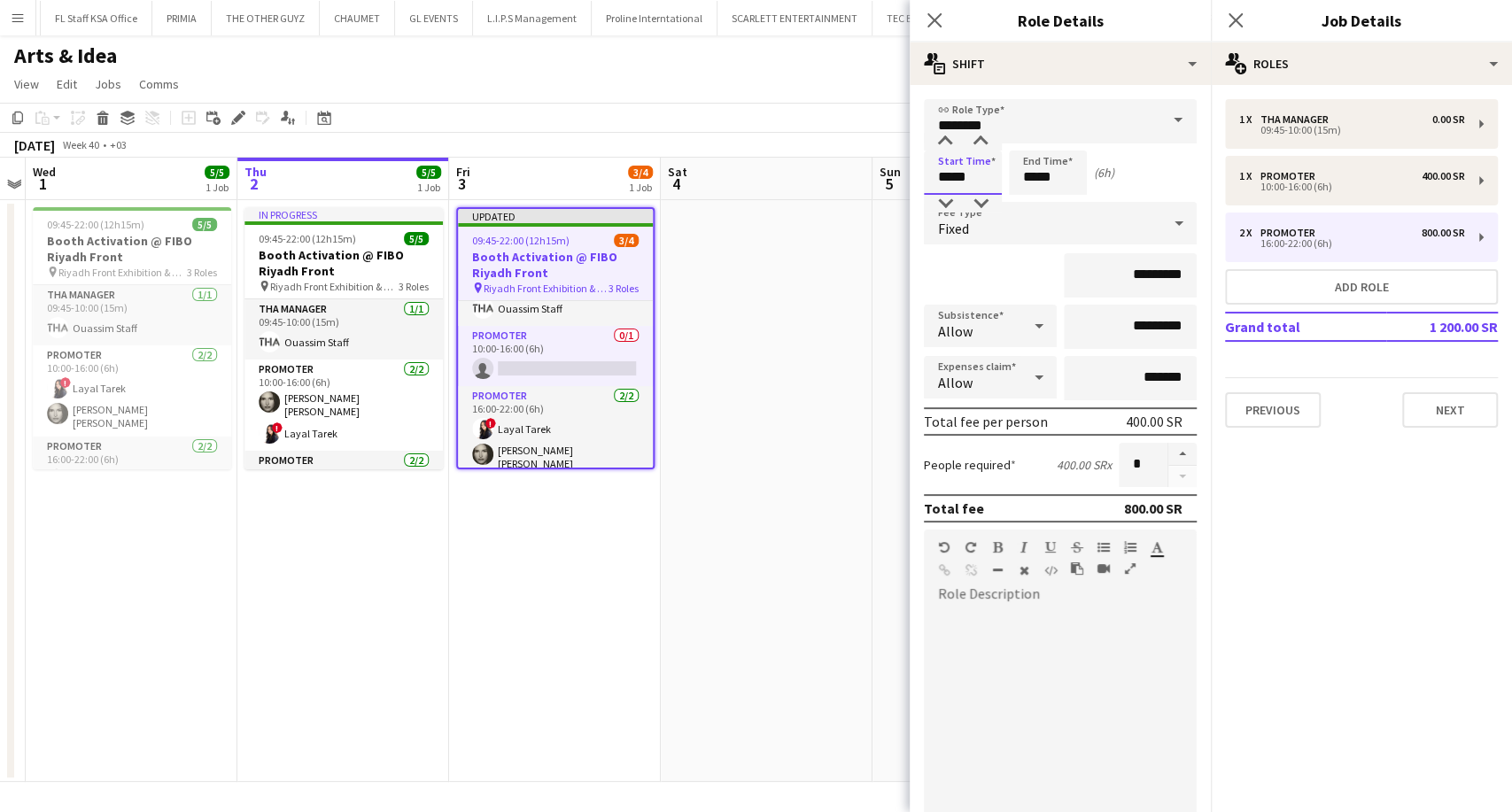
click at [942, 177] on input "*****" at bounding box center [963, 172] width 77 height 44
type input "*****"
click at [944, 202] on div at bounding box center [944, 203] width 35 height 18
click at [879, 283] on app-date-cell at bounding box center [978, 492] width 212 height 582
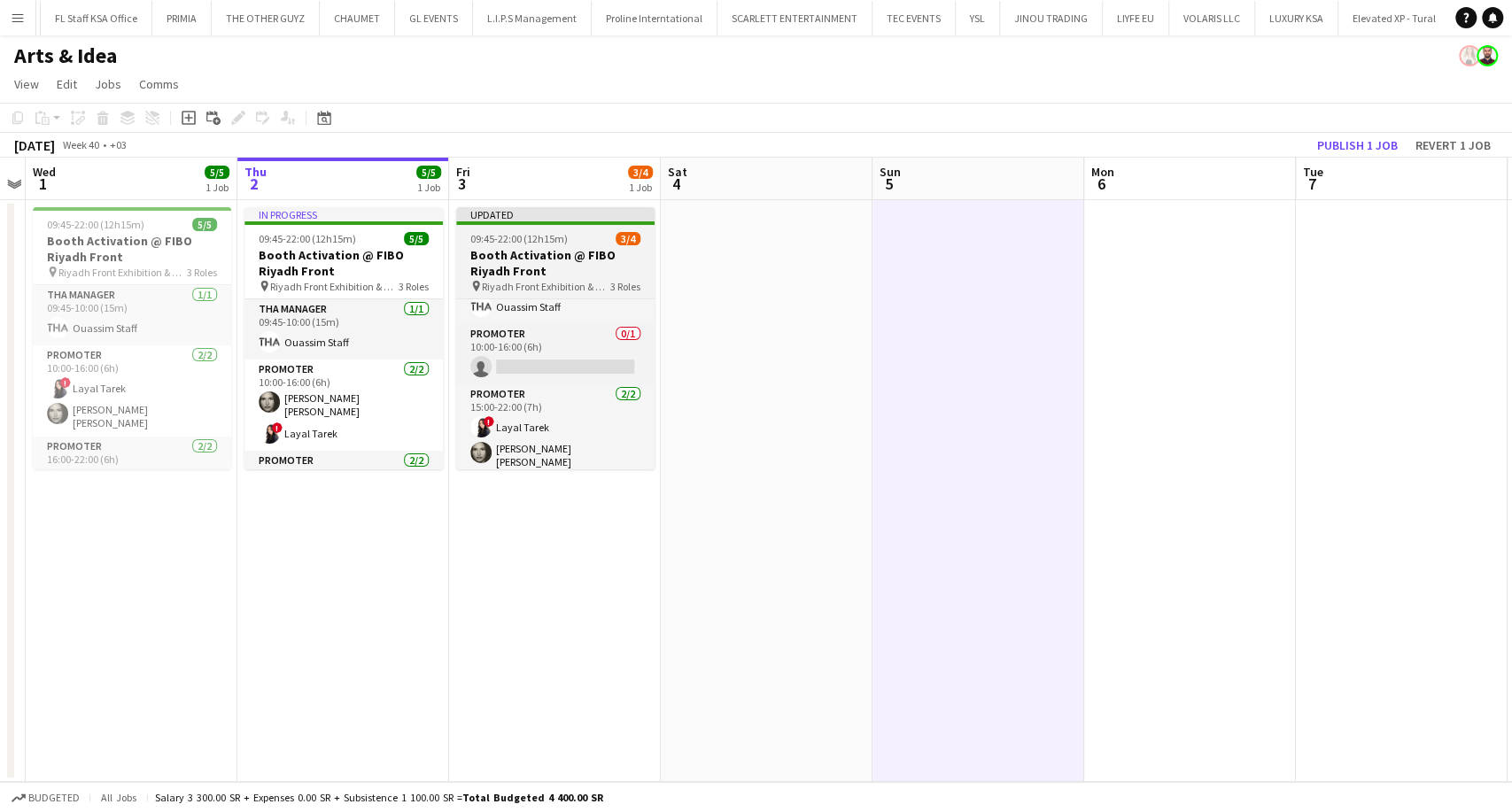
click at [556, 256] on h3 "Booth Activation @ FIBO Riyadh Front" at bounding box center [556, 263] width 198 height 32
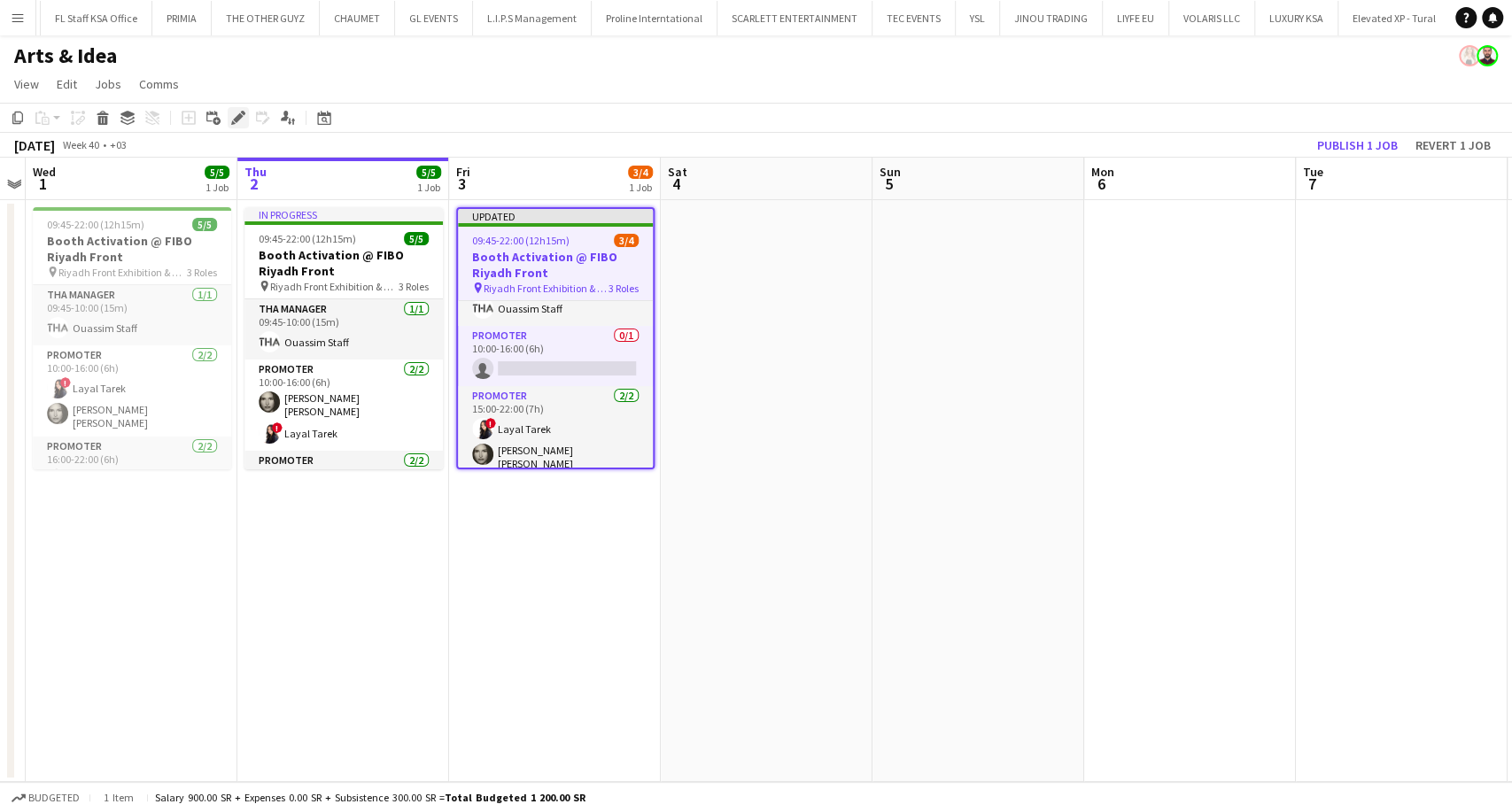
click at [235, 120] on icon at bounding box center [237, 118] width 9 height 9
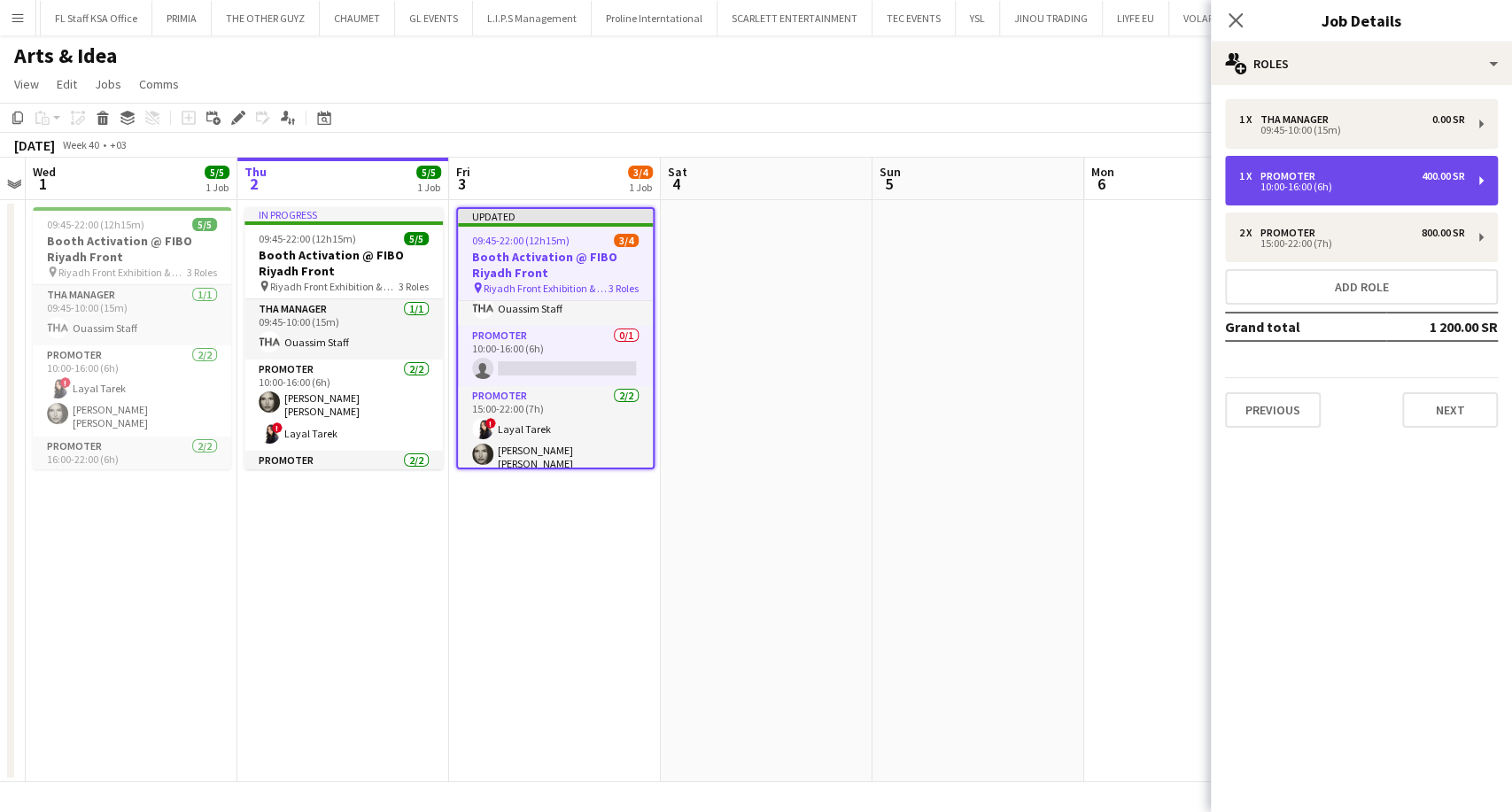
click at [1305, 182] on div "10:00-16:00 (6h)" at bounding box center [1351, 186] width 226 height 9
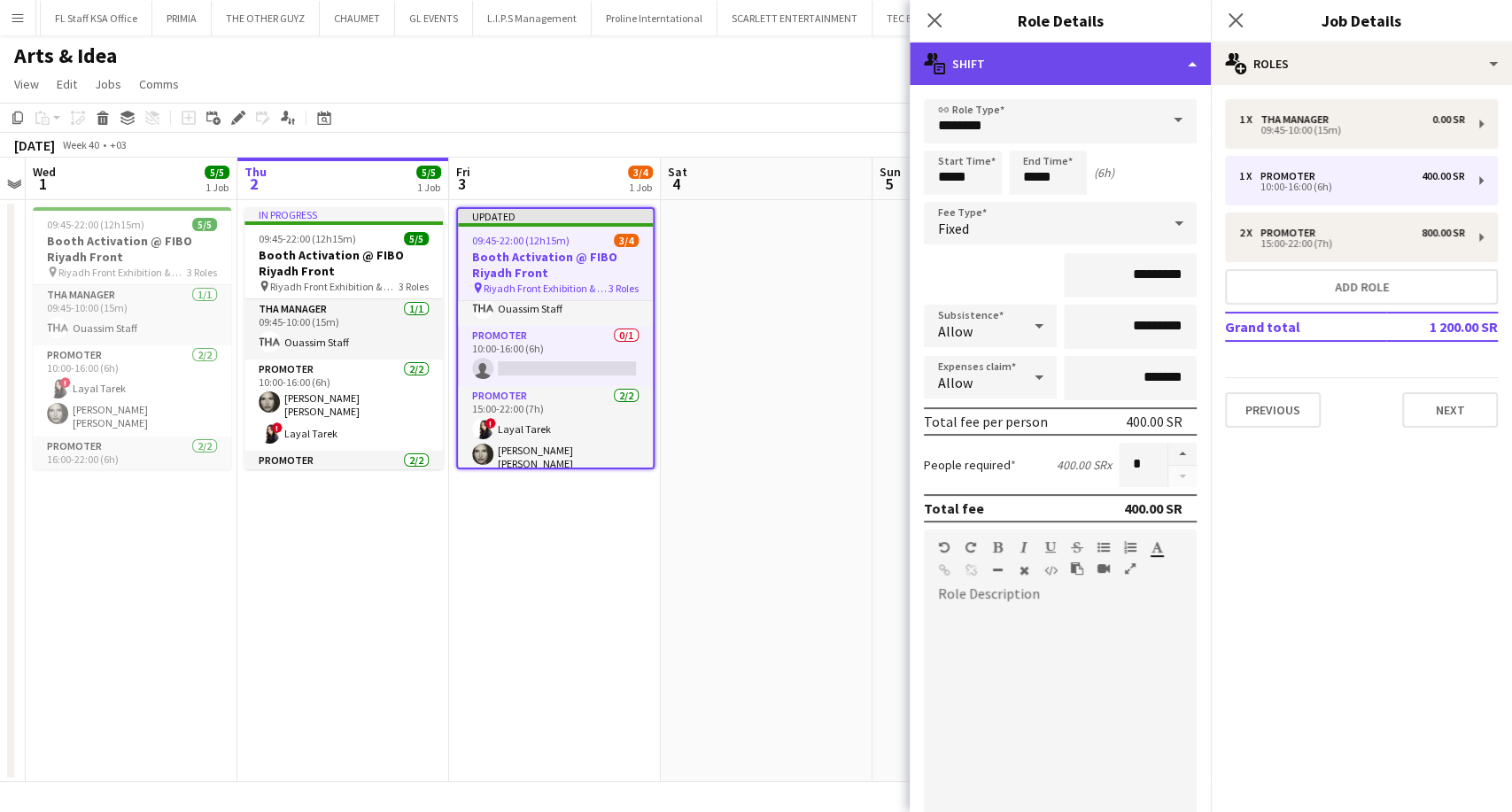
click at [1141, 74] on div "multiple-actions-text Shift" at bounding box center [1060, 63] width 301 height 43
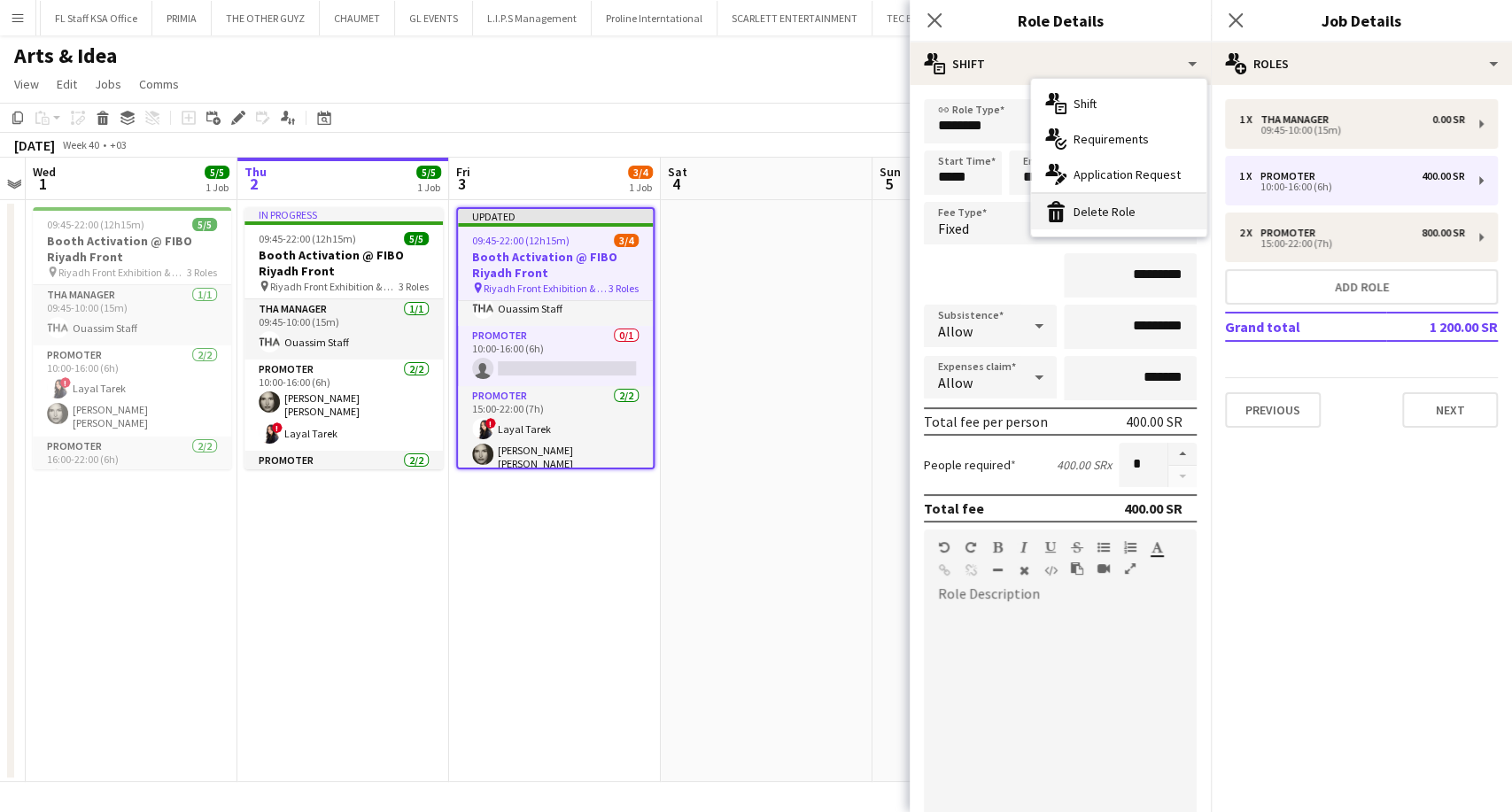
click at [1127, 211] on div "bin-2 Delete Role" at bounding box center [1119, 211] width 176 height 35
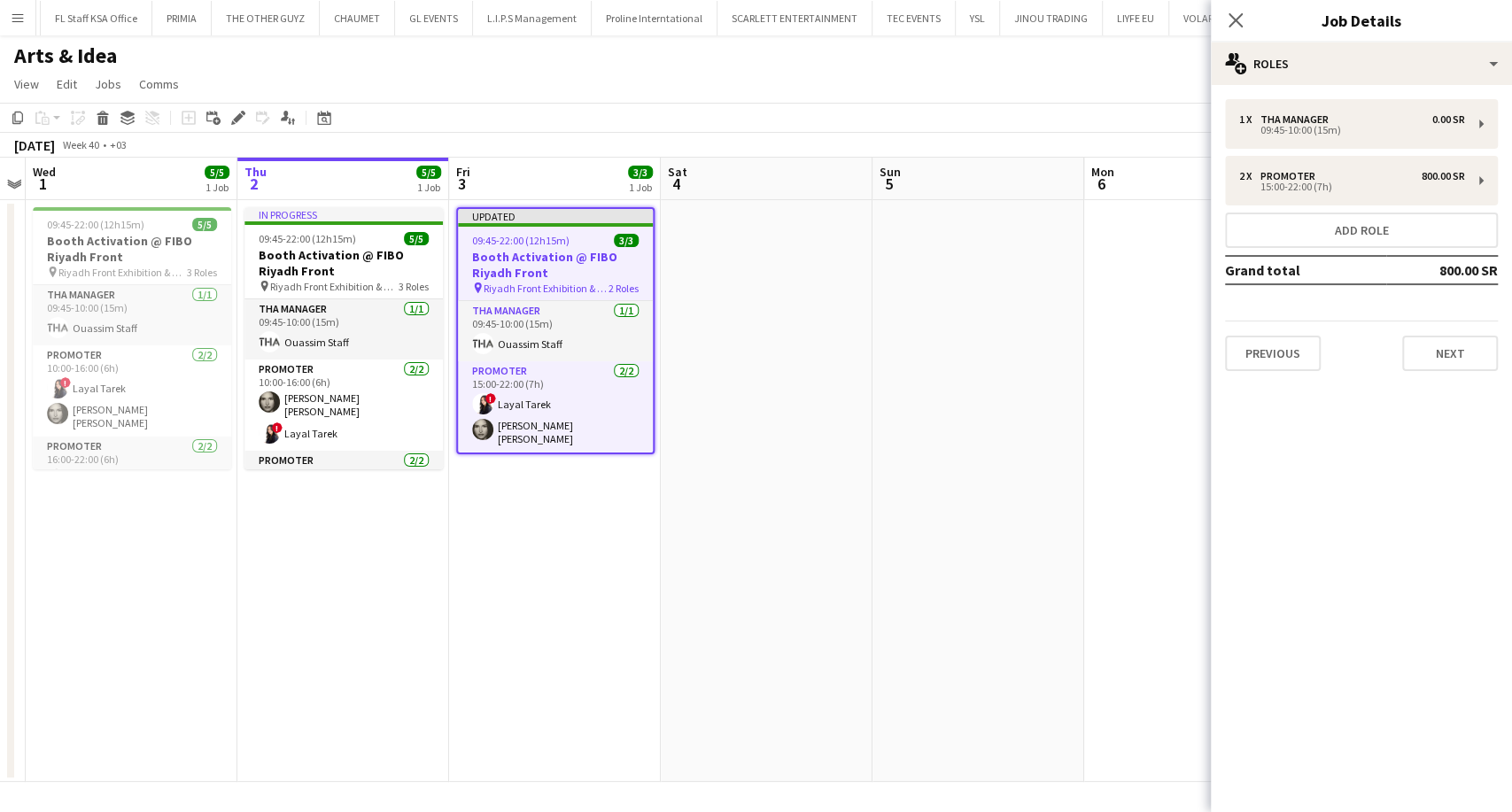
click at [731, 439] on app-date-cell at bounding box center [766, 492] width 212 height 582
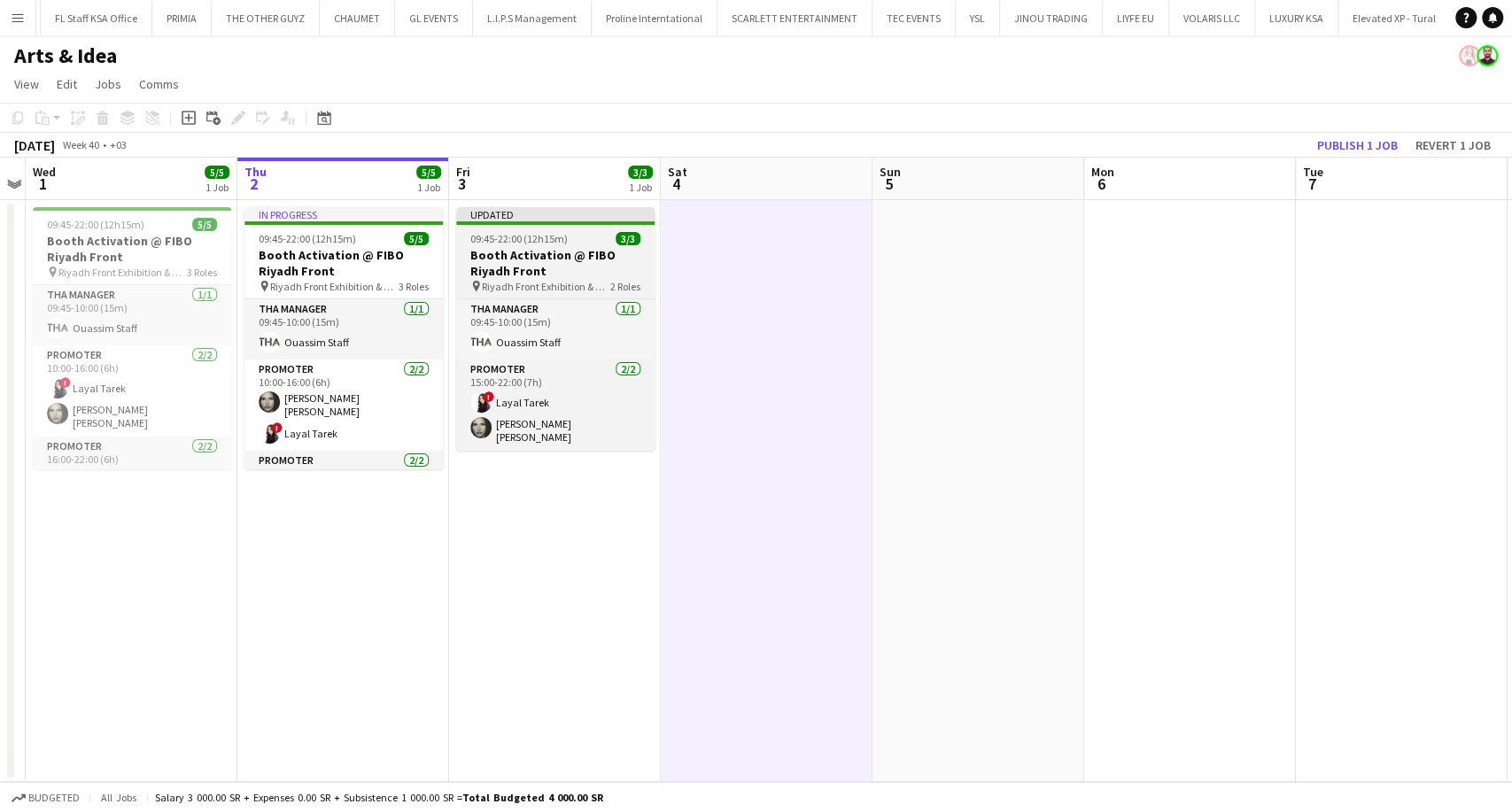
click at [574, 275] on h3 "Booth Activation @ FIBO Riyadh Front" at bounding box center [556, 263] width 198 height 32
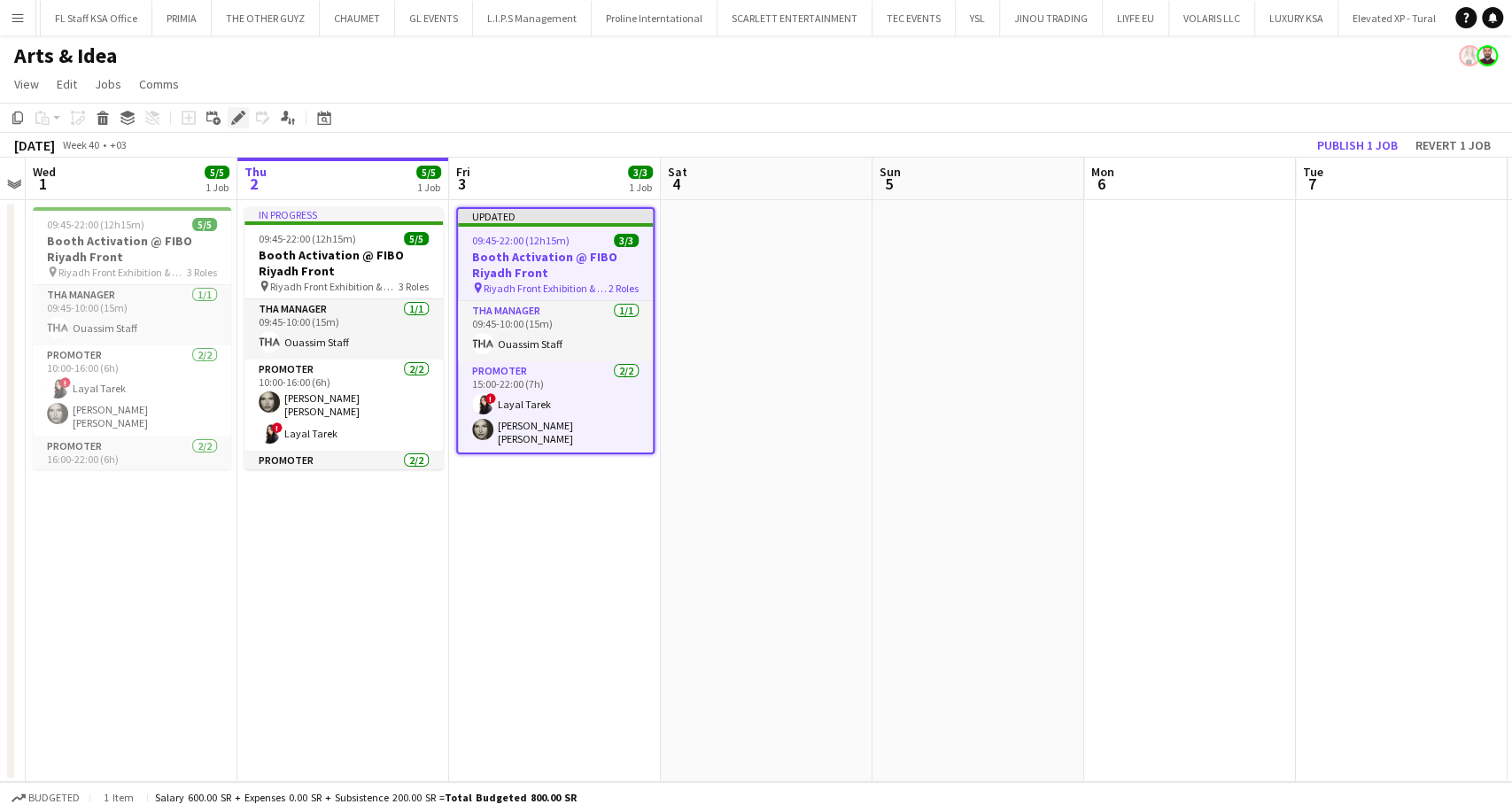
click at [232, 122] on icon at bounding box center [233, 122] width 5 height 5
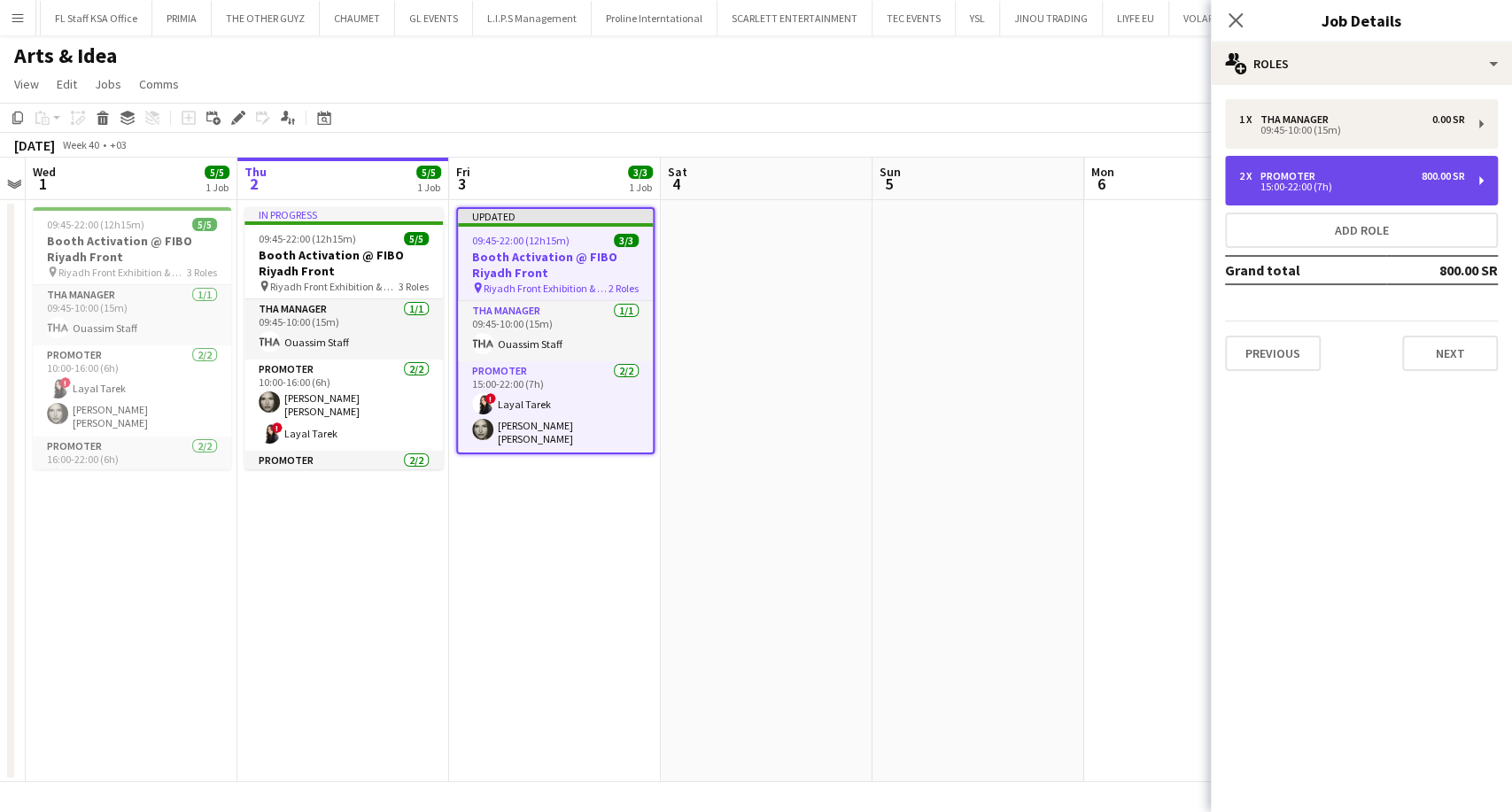
click at [1318, 191] on div "15:00-22:00 (7h)" at bounding box center [1351, 186] width 226 height 9
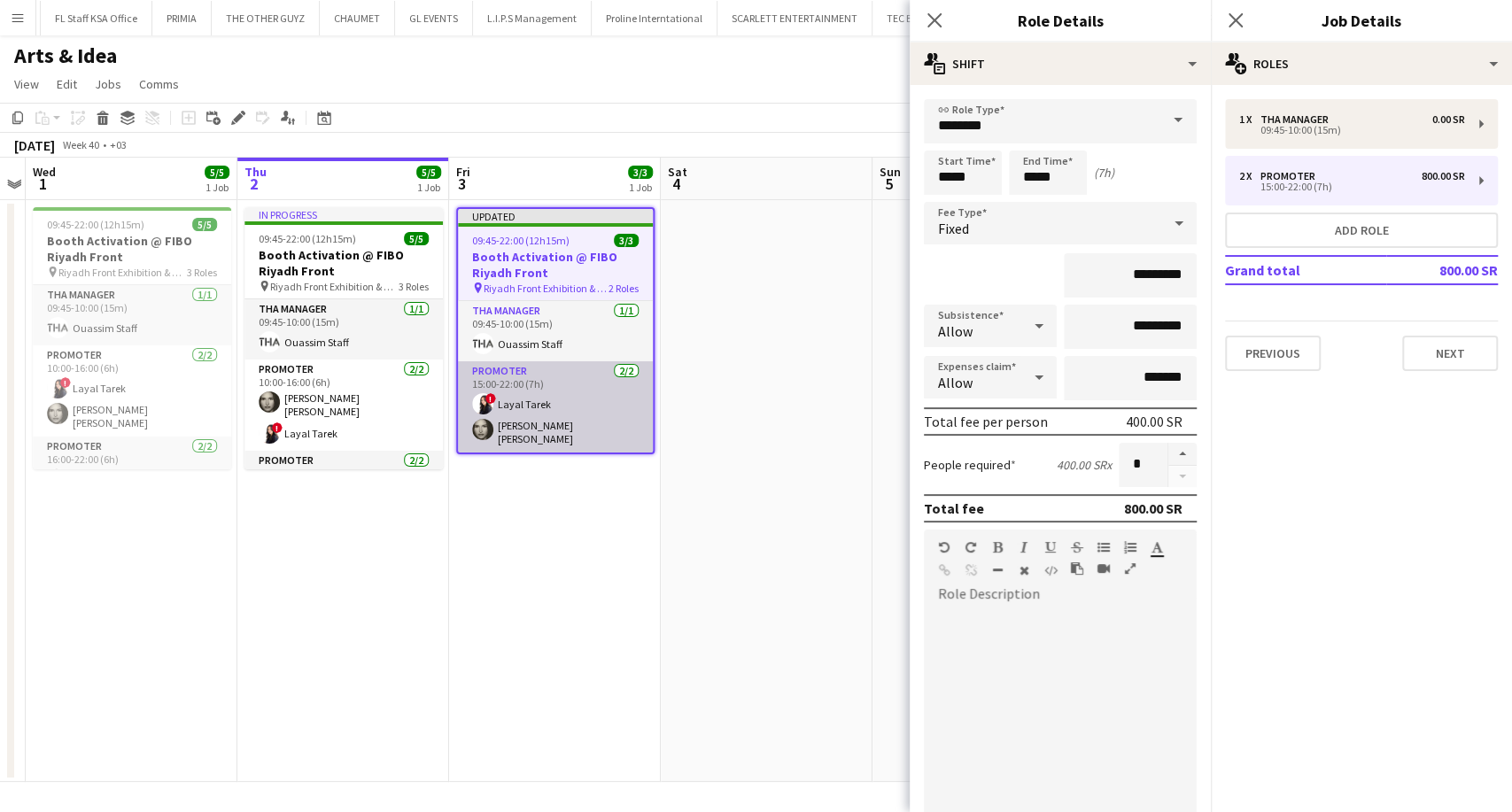
click at [553, 402] on app-card-role "Promoter 2/2 15:00-22:00 (7h) ! Layal Tarek Shadia Alex" at bounding box center [556, 406] width 195 height 92
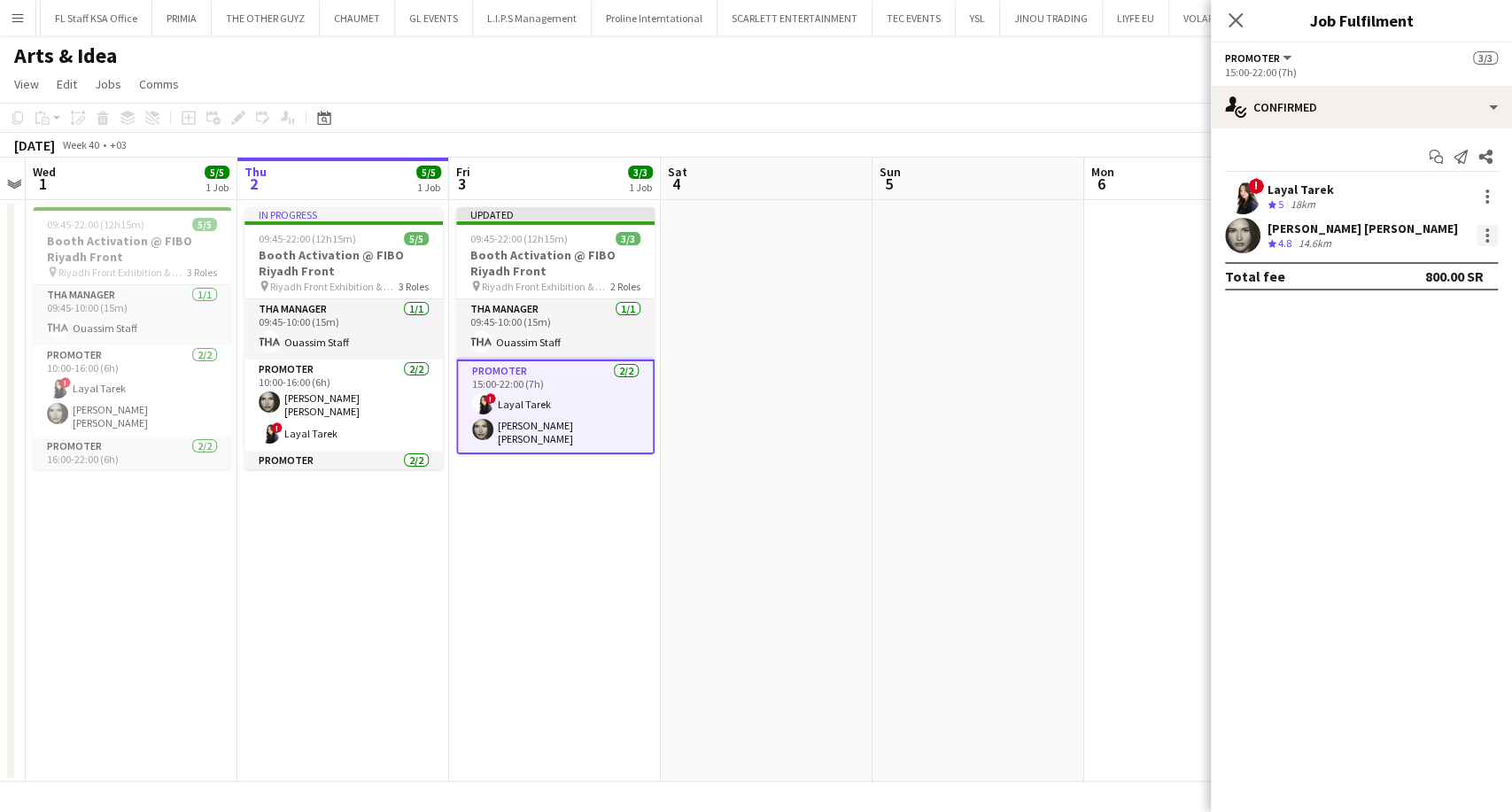
click at [1486, 235] on div at bounding box center [1487, 235] width 4 height 4
click at [1410, 442] on span "Remove" at bounding box center [1400, 438] width 53 height 15
click at [858, 427] on app-date-cell at bounding box center [766, 492] width 212 height 582
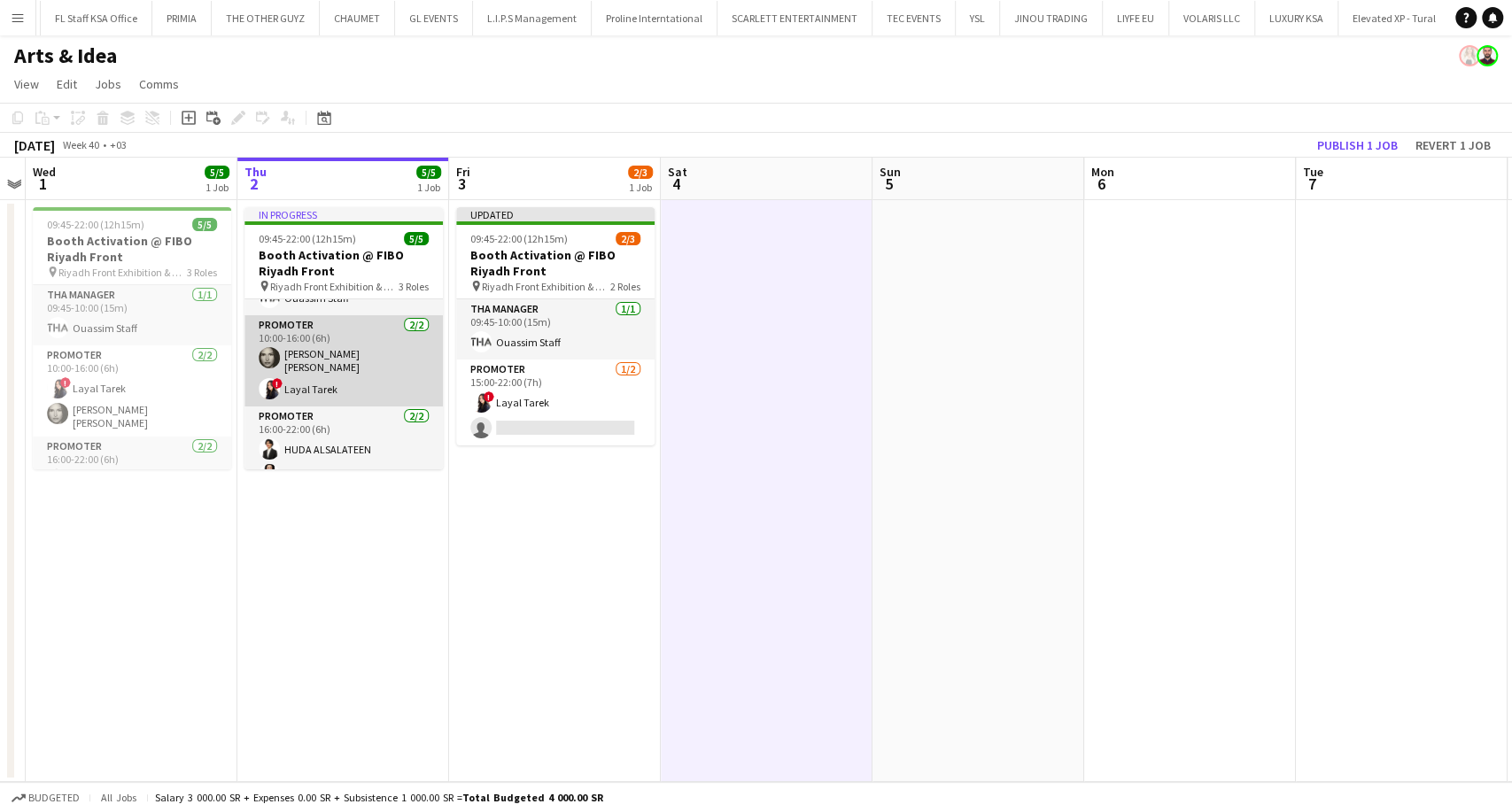
scroll to position [62, 0]
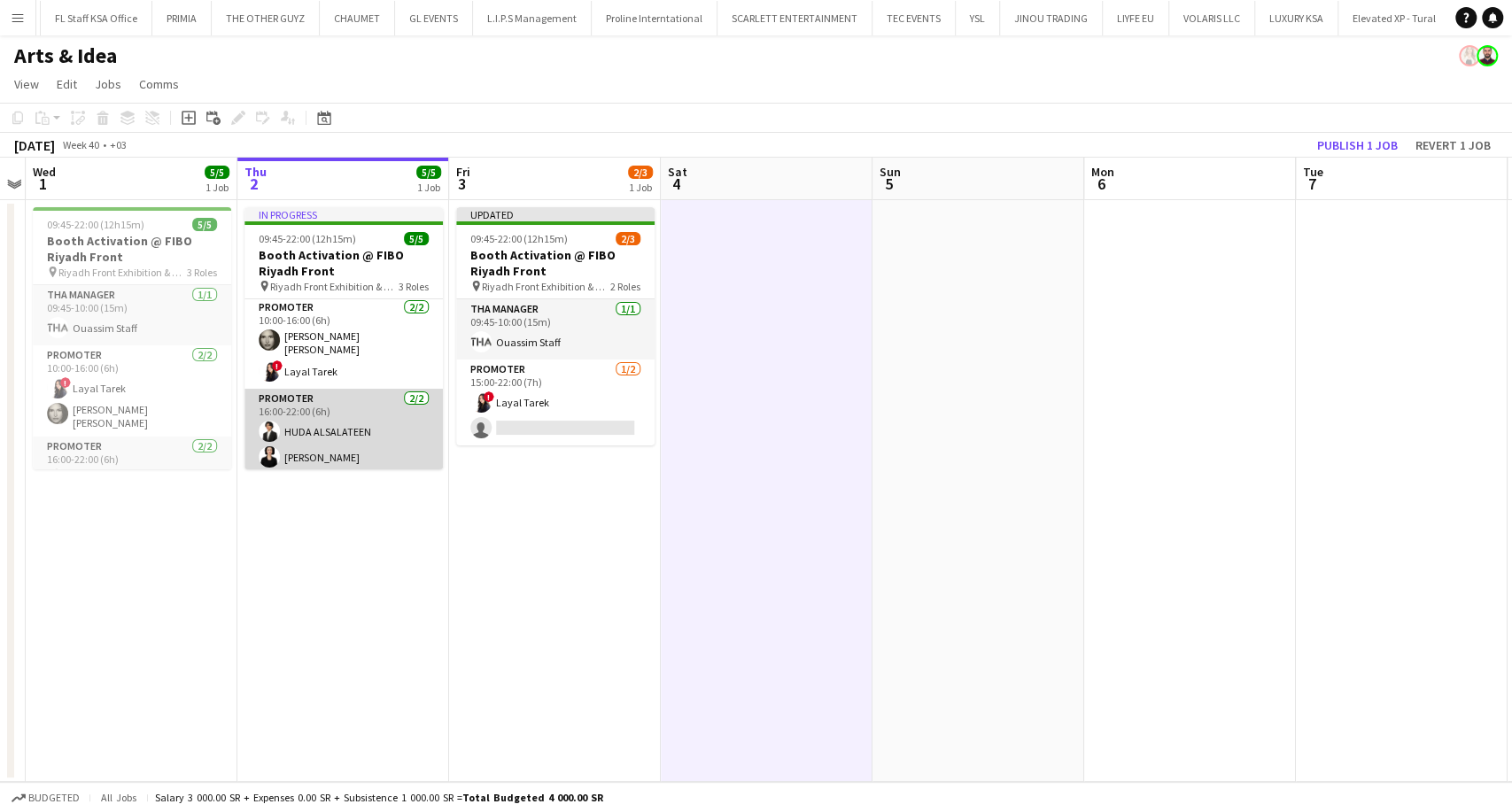
click at [332, 458] on app-card-role "Promoter 2/2 16:00-22:00 (6h) HUDA ALSALATEEN Almaha Almghbeel" at bounding box center [344, 431] width 198 height 86
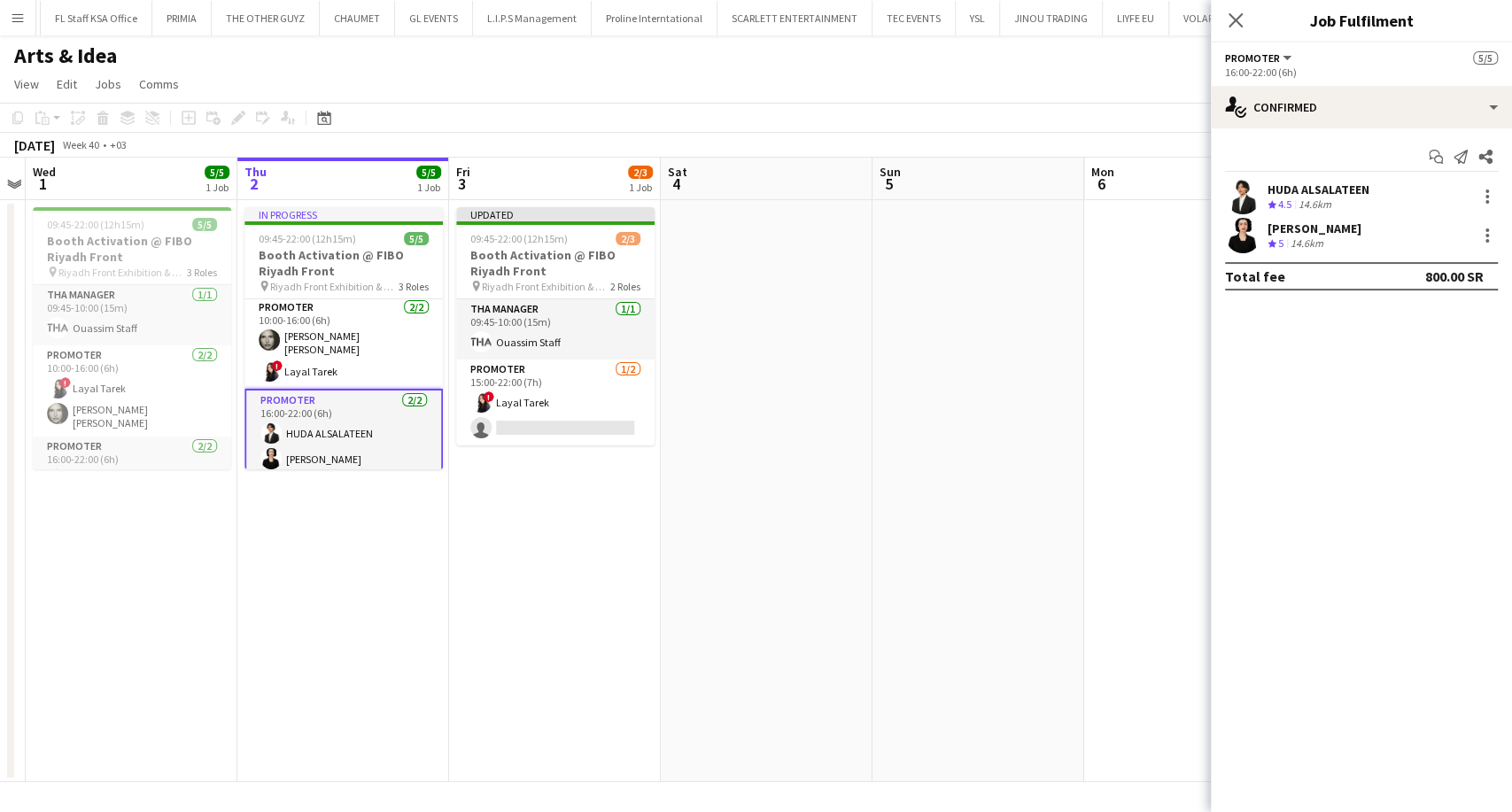
click at [1358, 233] on div "Almaha Almghbeel" at bounding box center [1314, 228] width 94 height 16
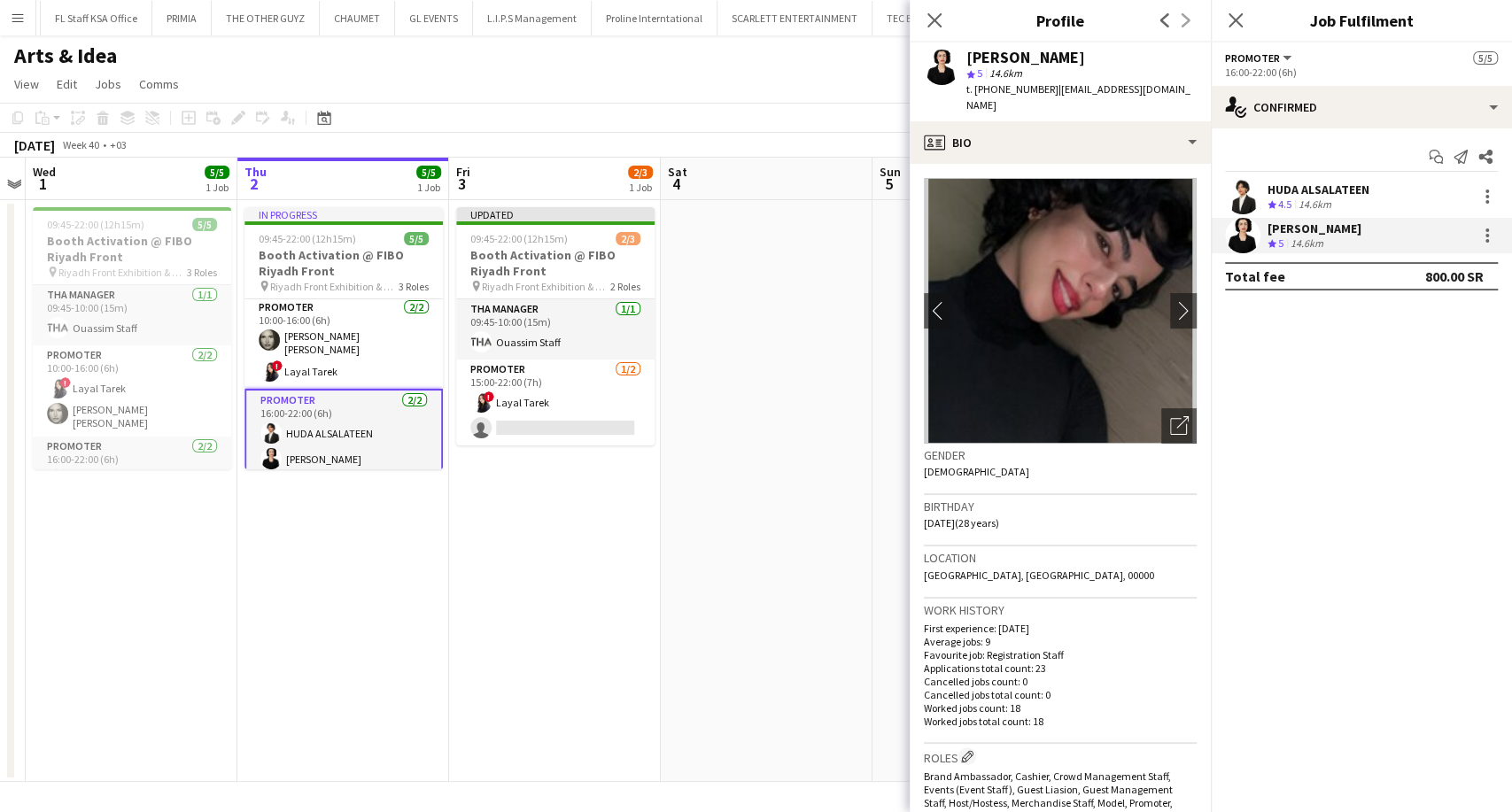
drag, startPoint x: 1158, startPoint y: 90, endPoint x: 1052, endPoint y: 90, distance: 106.0
click at [1052, 90] on div "Almaha Almghbeel star 5 14.6km t. +966539183107 | almhasa10@gmail.com" at bounding box center [1060, 81] width 301 height 78
copy span "almhasa10@gmail.com"
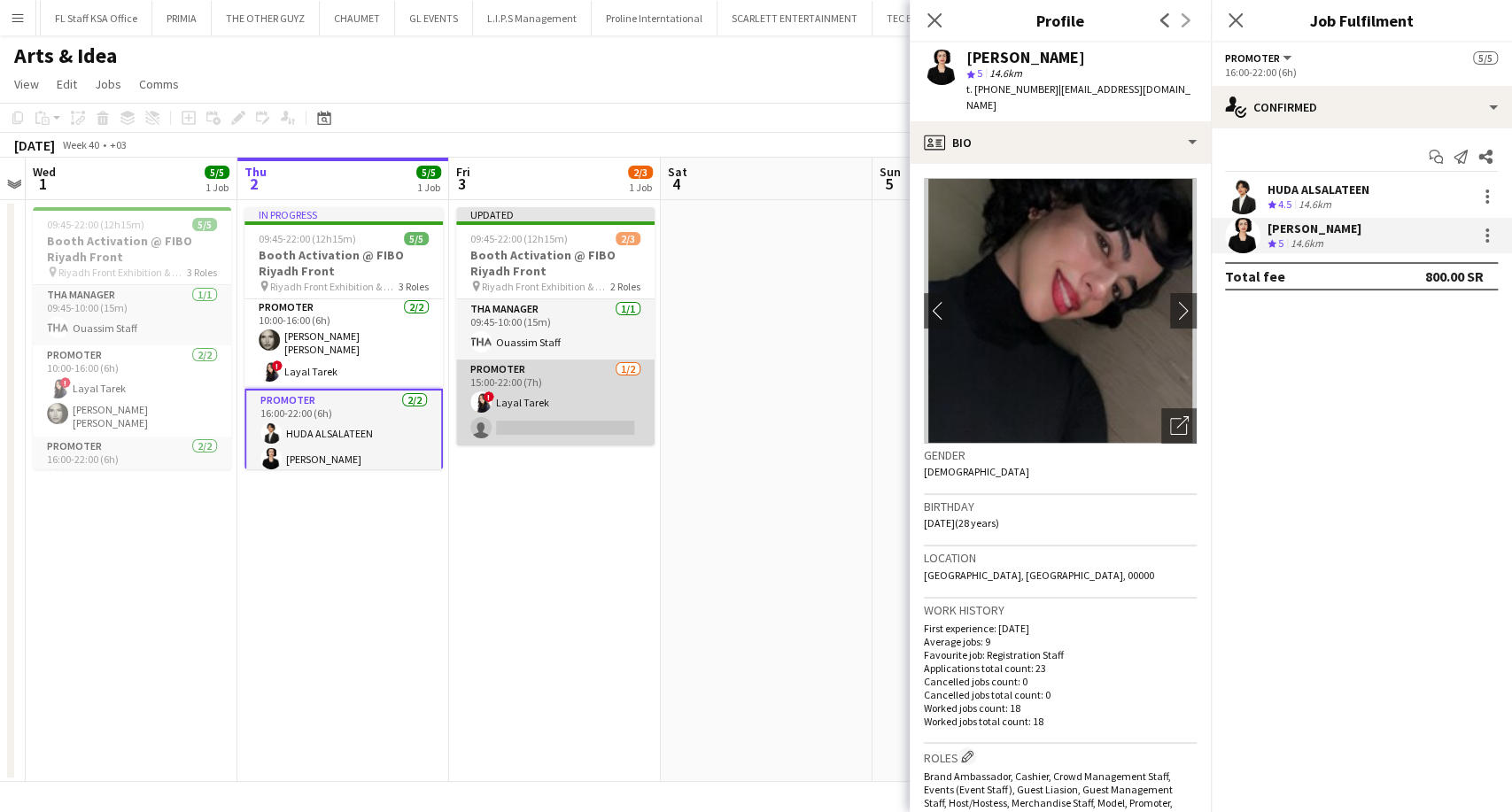
click at [533, 432] on app-card-role "Promoter 1/2 15:00-22:00 (7h) ! Layal Tarek single-neutral-actions" at bounding box center [556, 403] width 198 height 86
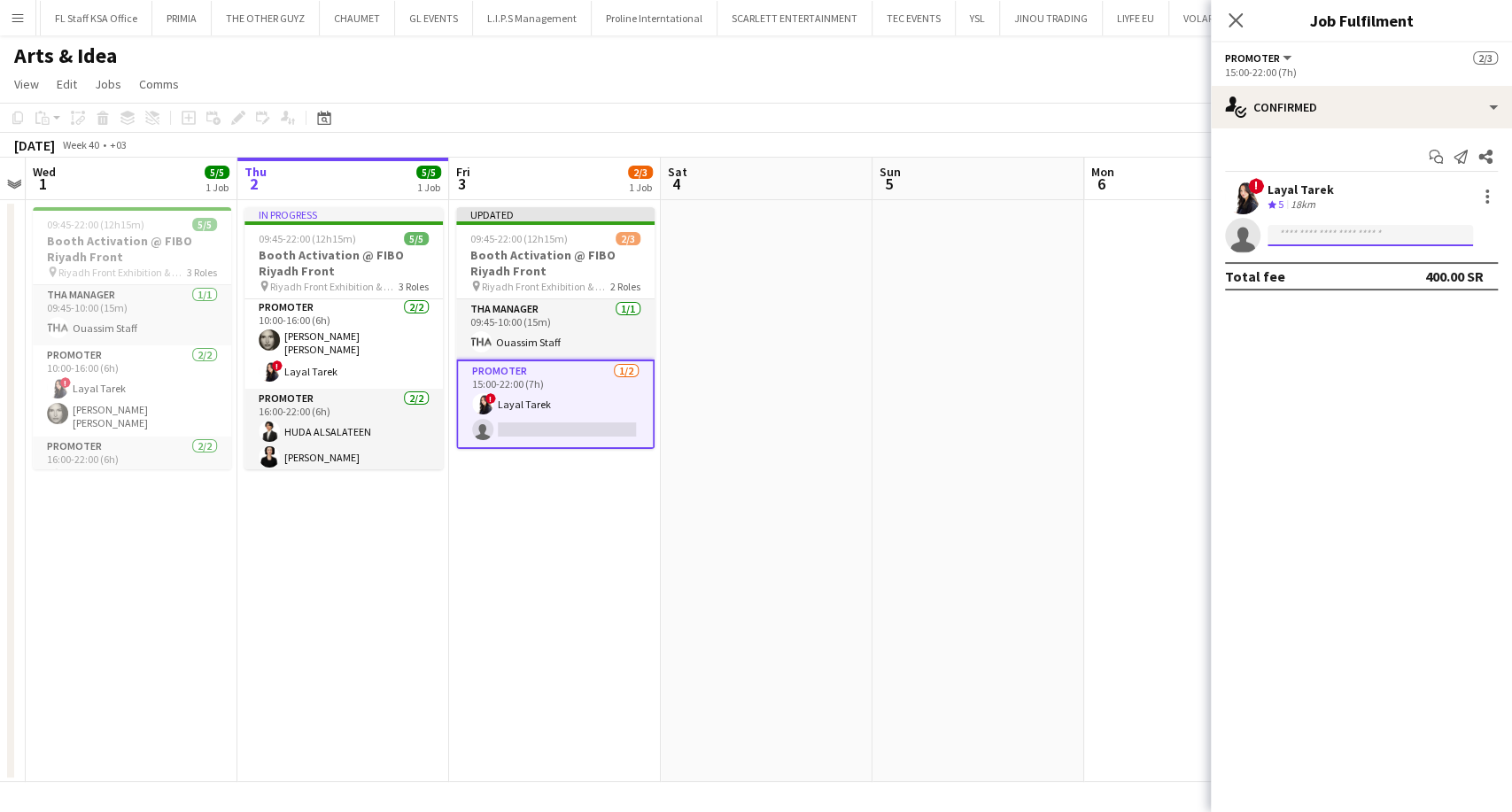
click at [1327, 239] on input at bounding box center [1369, 235] width 205 height 21
paste input "**********"
click at [1327, 239] on input "**********" at bounding box center [1369, 235] width 205 height 21
type input "**********"
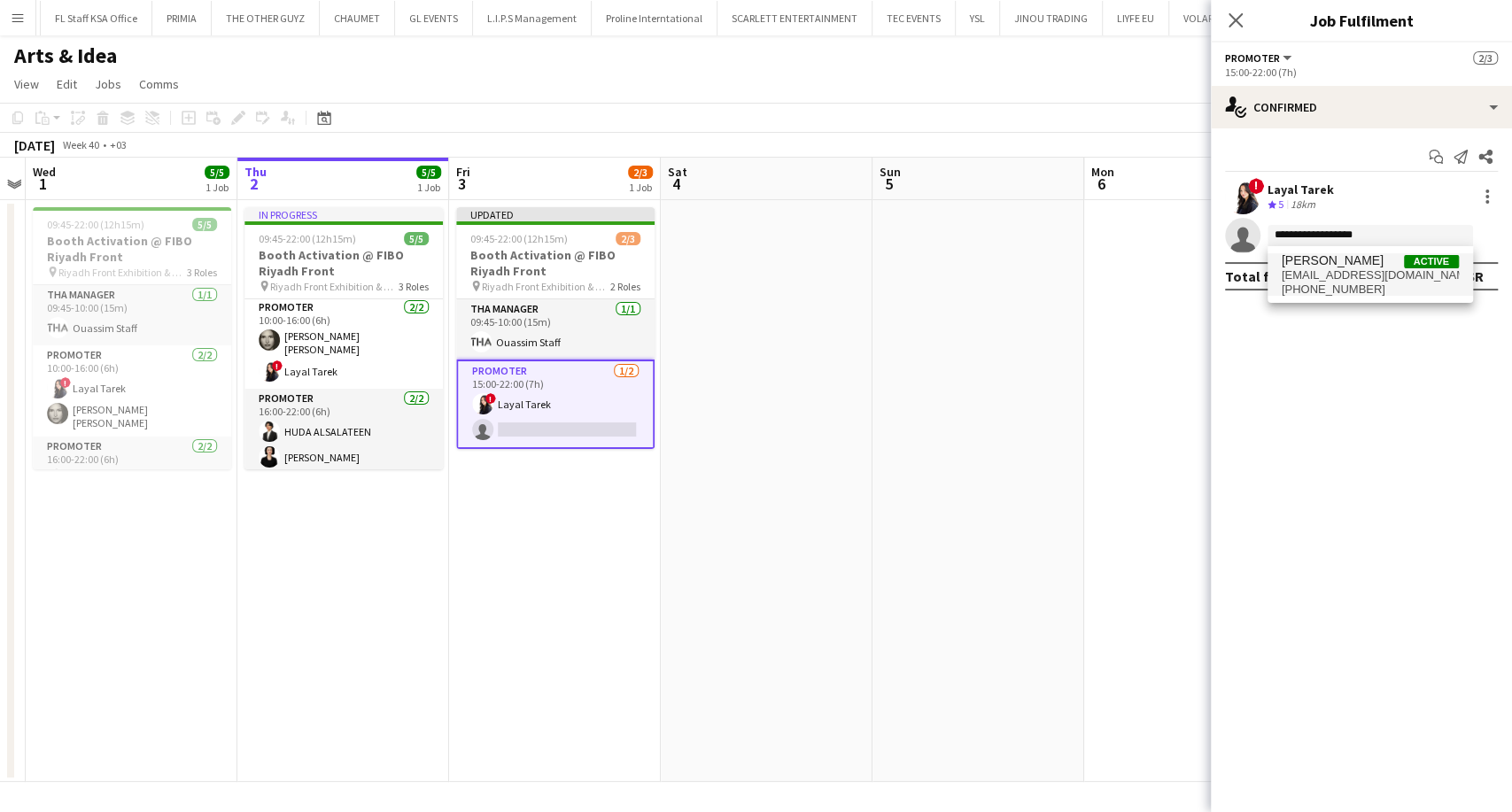
click at [1341, 272] on span "almhasa10@gmail.com" at bounding box center [1369, 275] width 177 height 14
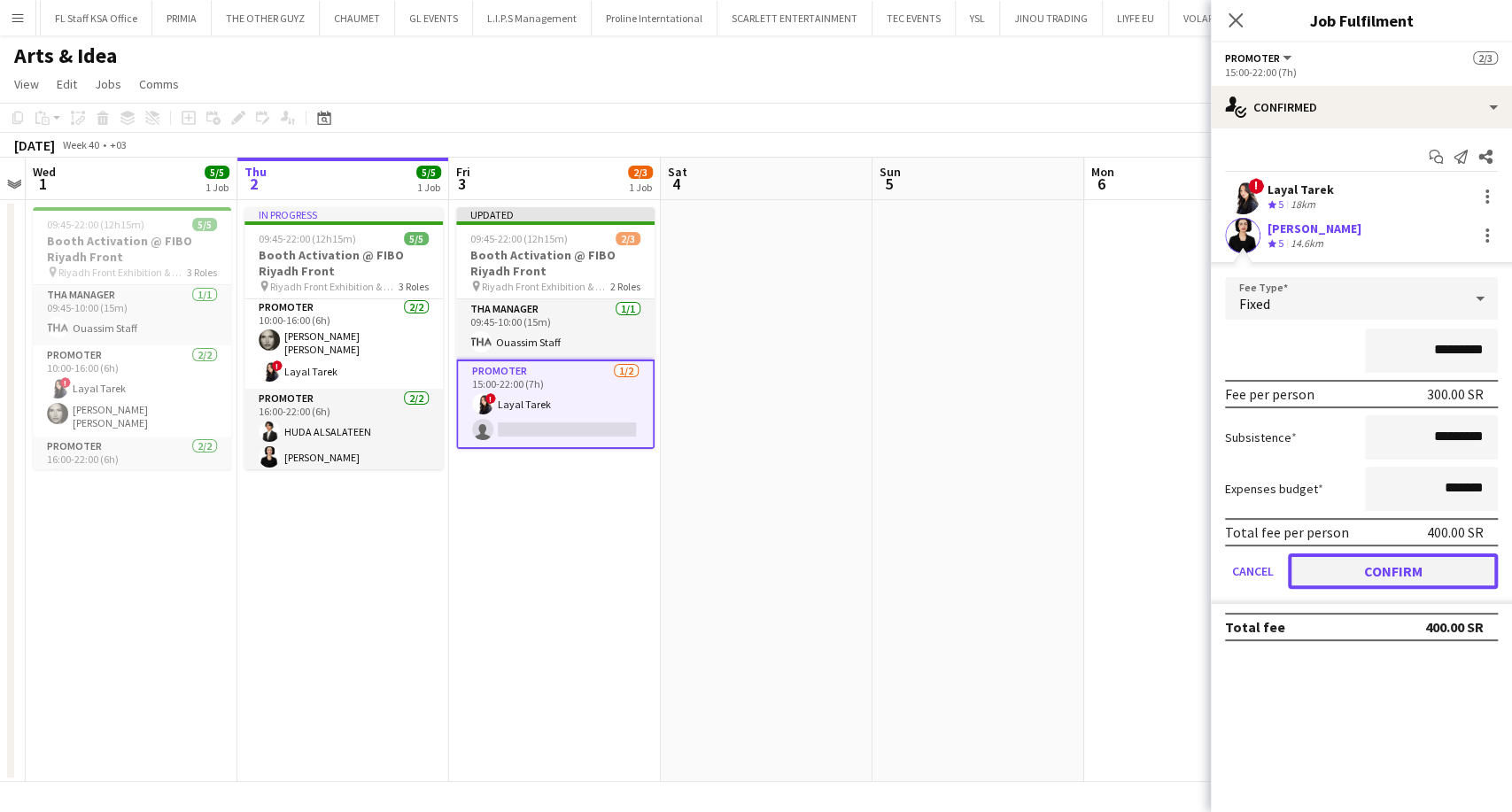
click at [1404, 576] on button "Confirm" at bounding box center [1393, 571] width 210 height 35
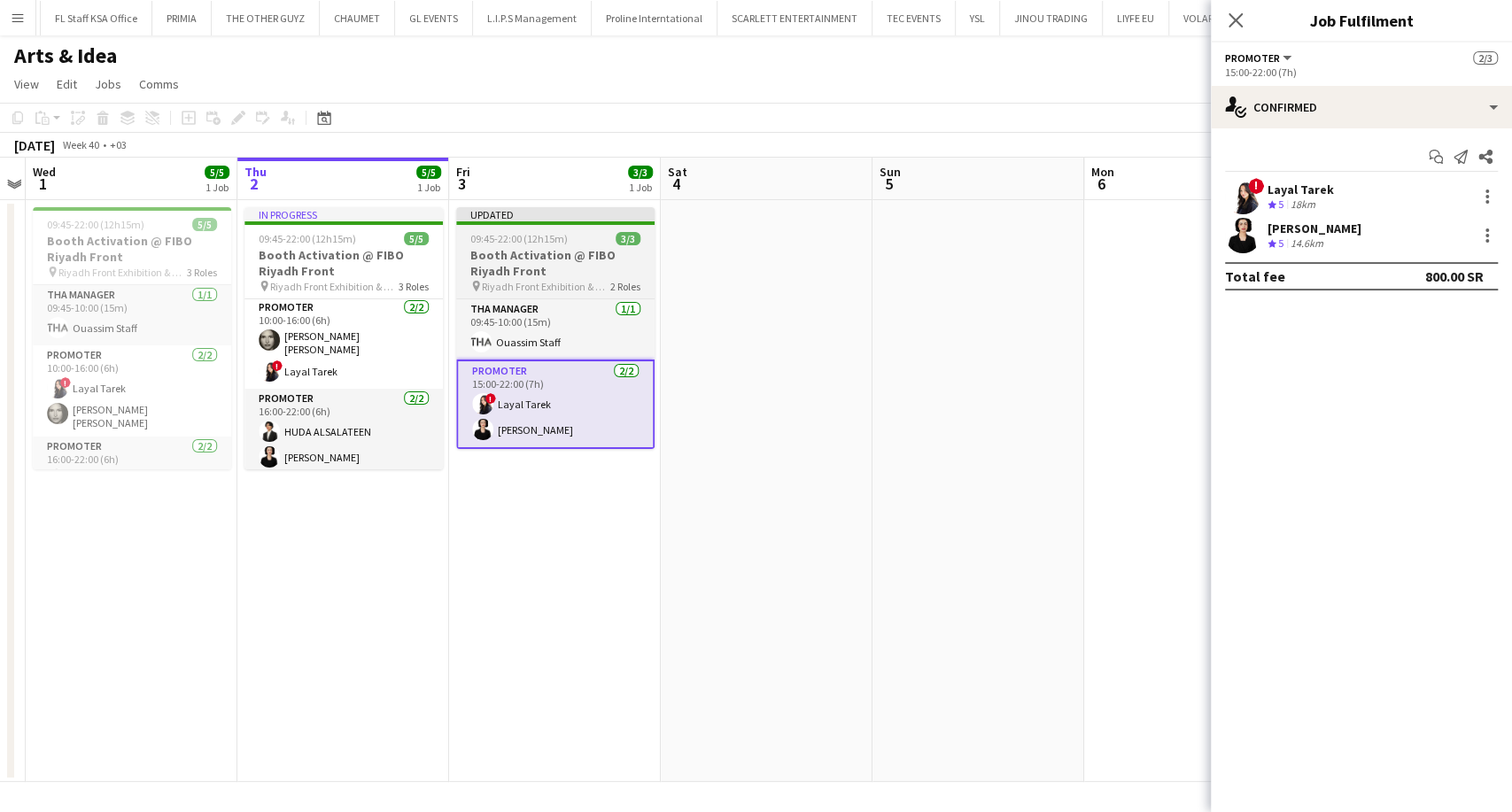
click at [542, 280] on span "Riyadh Front Exhibition & Conference Center" at bounding box center [546, 286] width 129 height 13
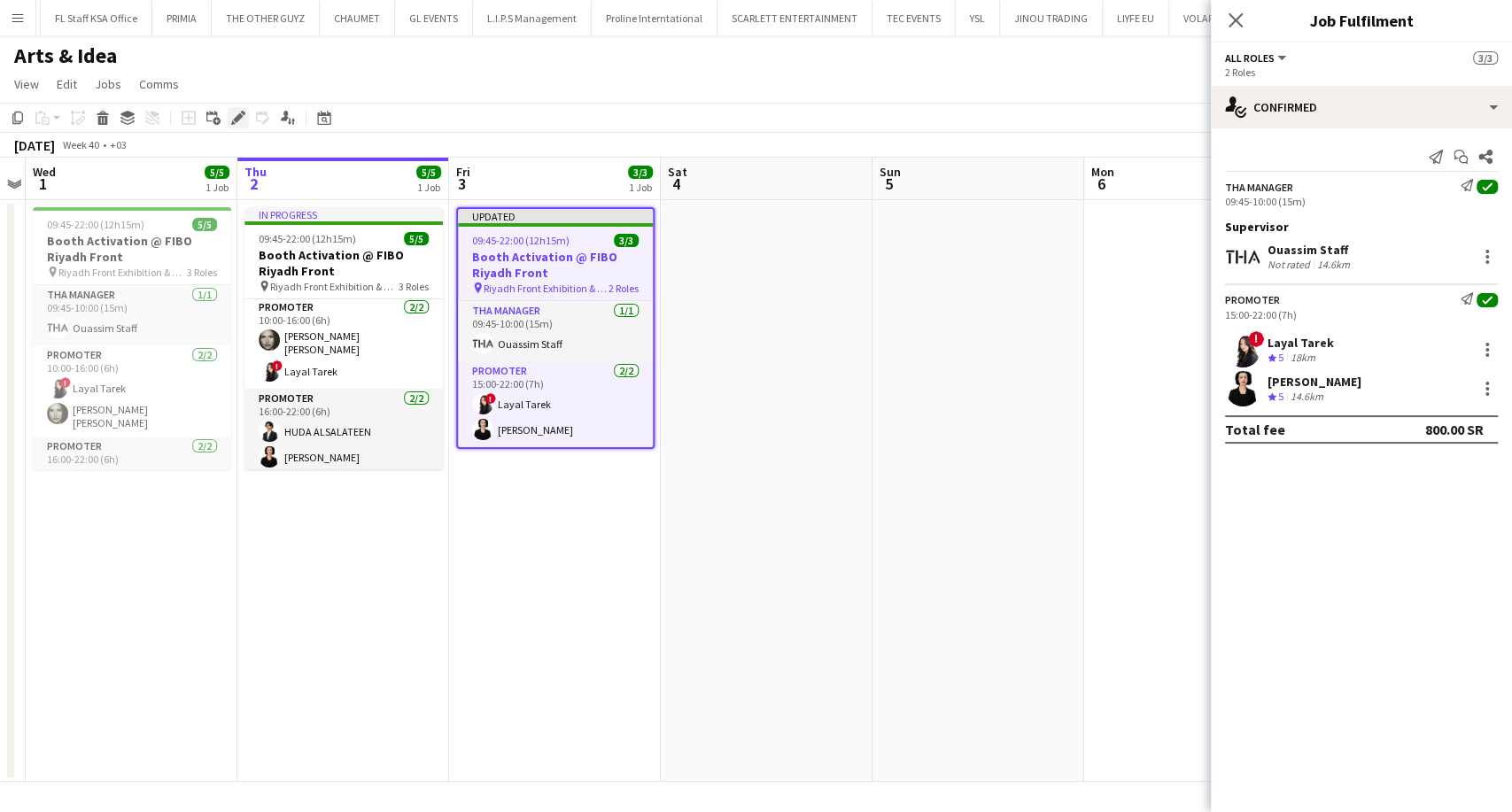
click at [234, 120] on icon at bounding box center [237, 118] width 9 height 9
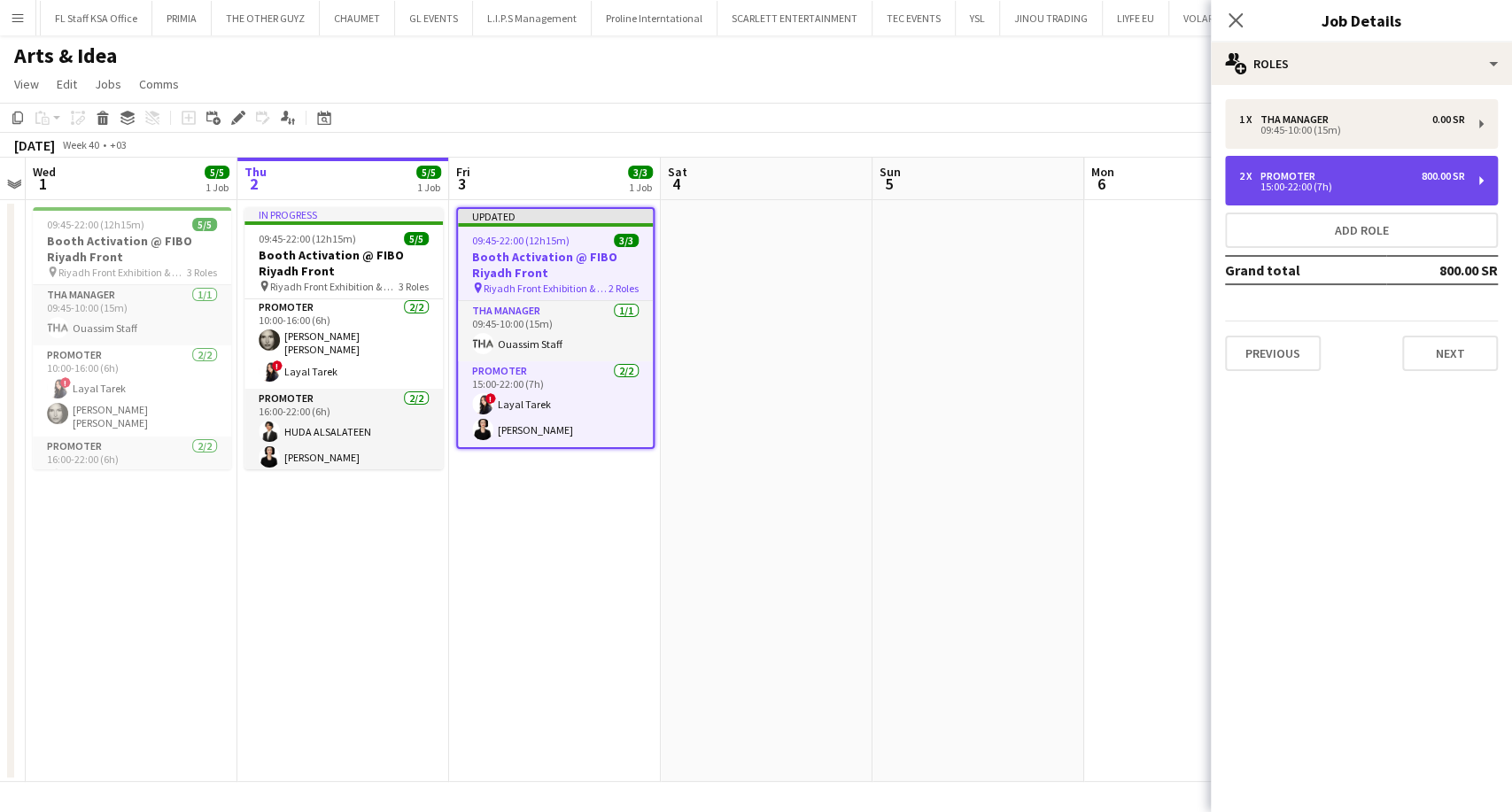
click at [1314, 186] on div "15:00-22:00 (7h)" at bounding box center [1351, 186] width 226 height 9
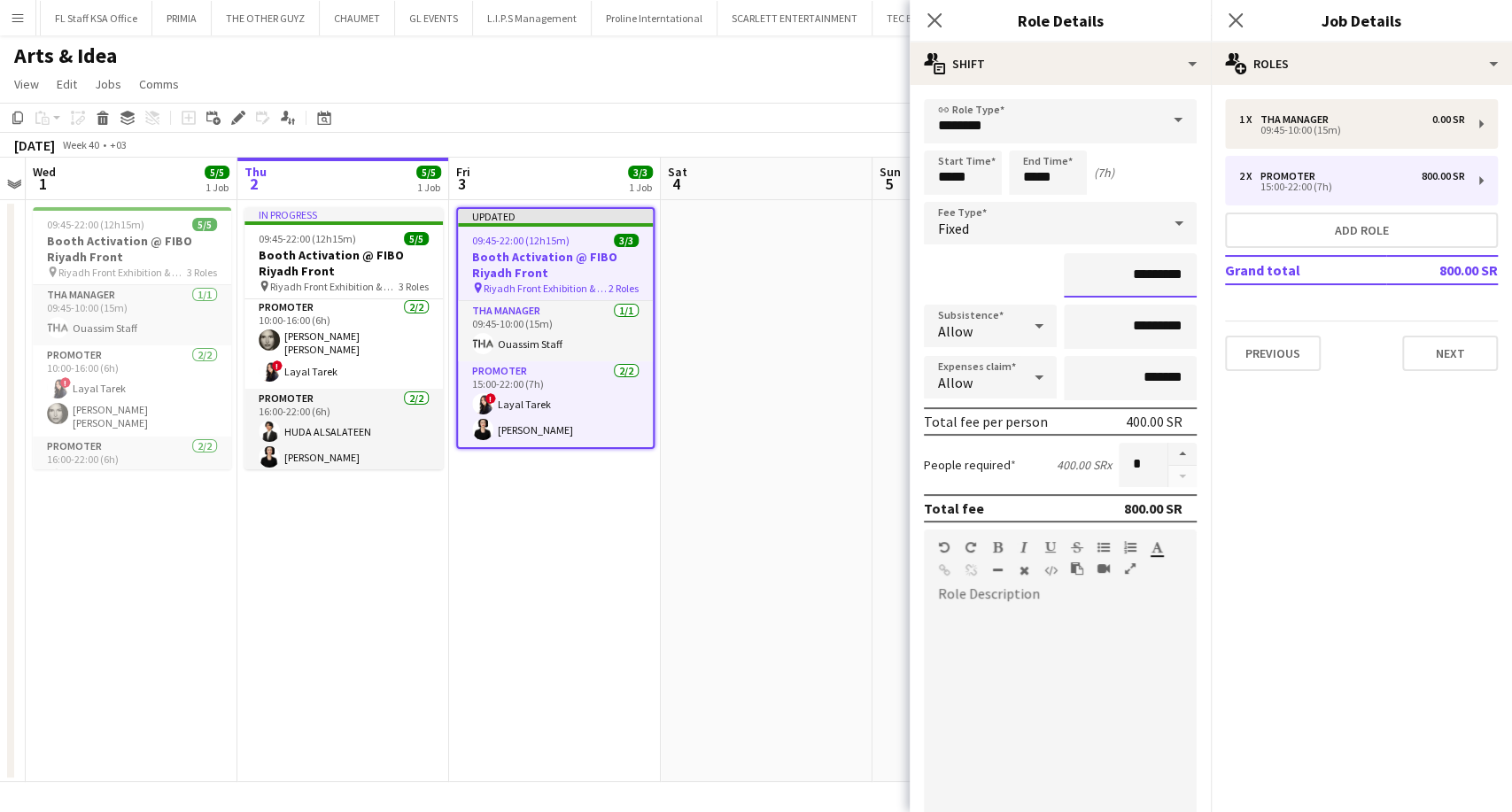
click at [1122, 278] on input "*********" at bounding box center [1130, 275] width 133 height 44
type input "*********"
click at [783, 568] on app-date-cell at bounding box center [766, 492] width 212 height 582
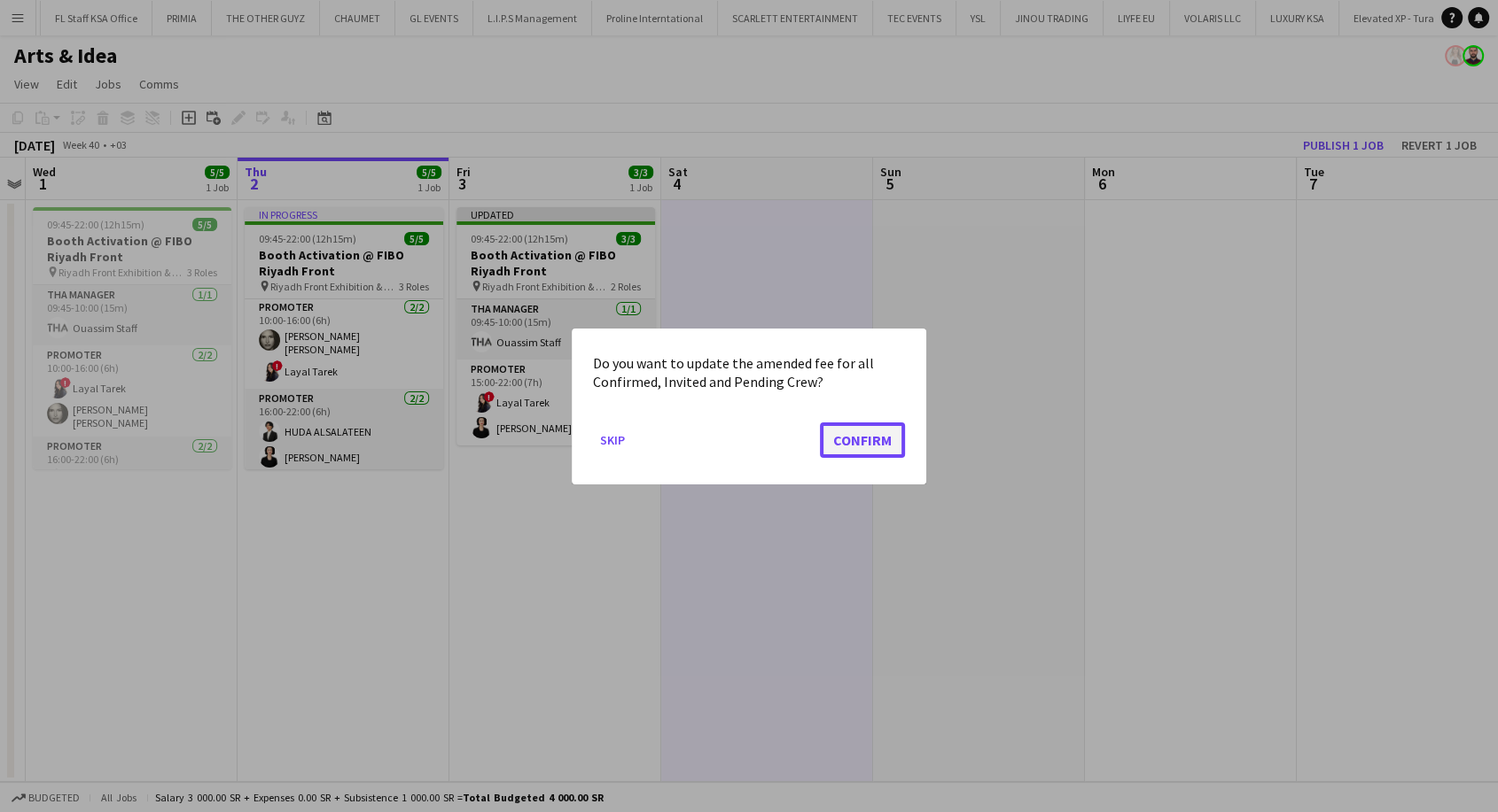
click at [854, 448] on button "Confirm" at bounding box center [862, 439] width 85 height 35
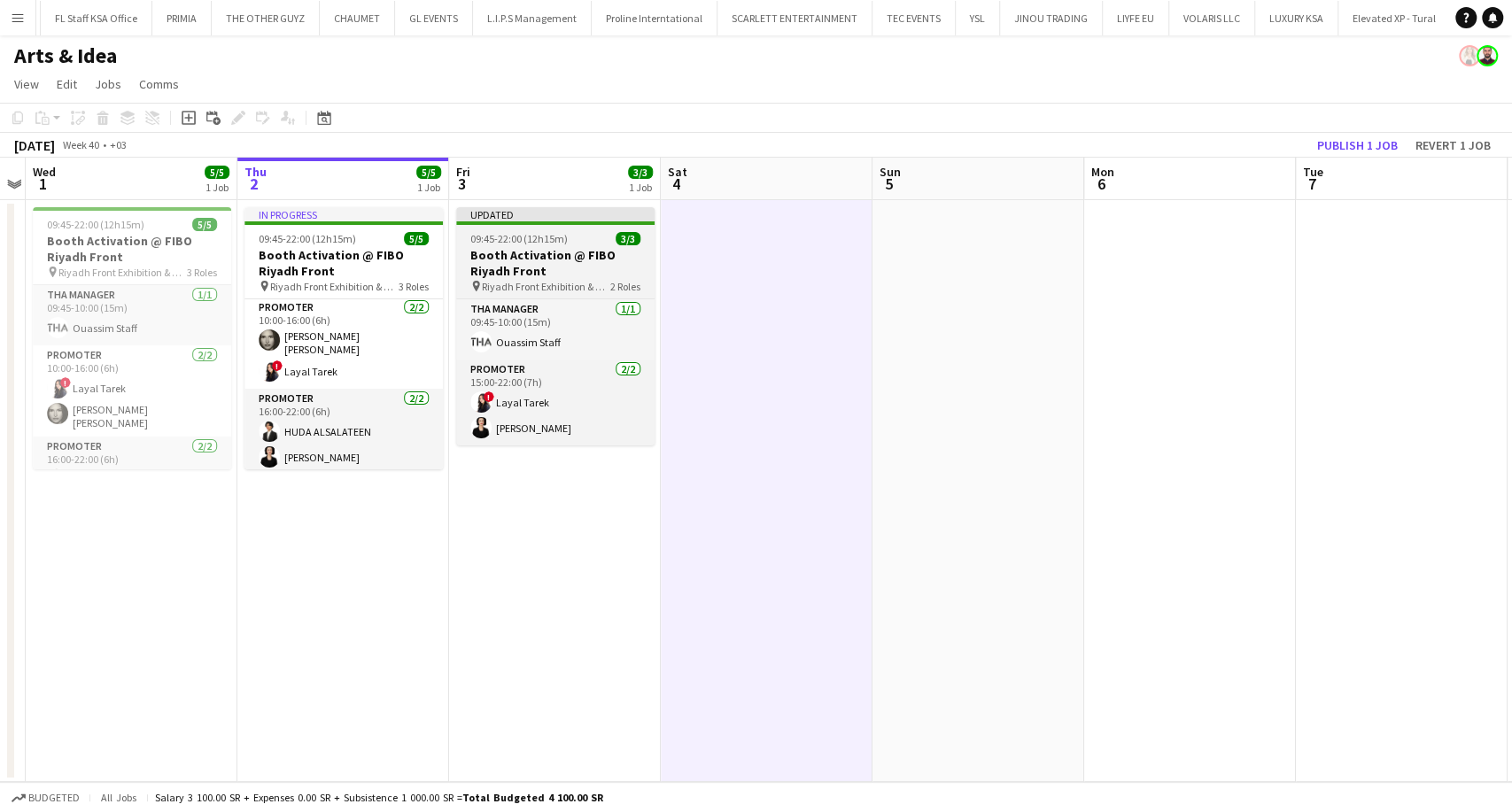
click at [543, 262] on h3 "Booth Activation @ FIBO Riyadh Front" at bounding box center [556, 263] width 198 height 32
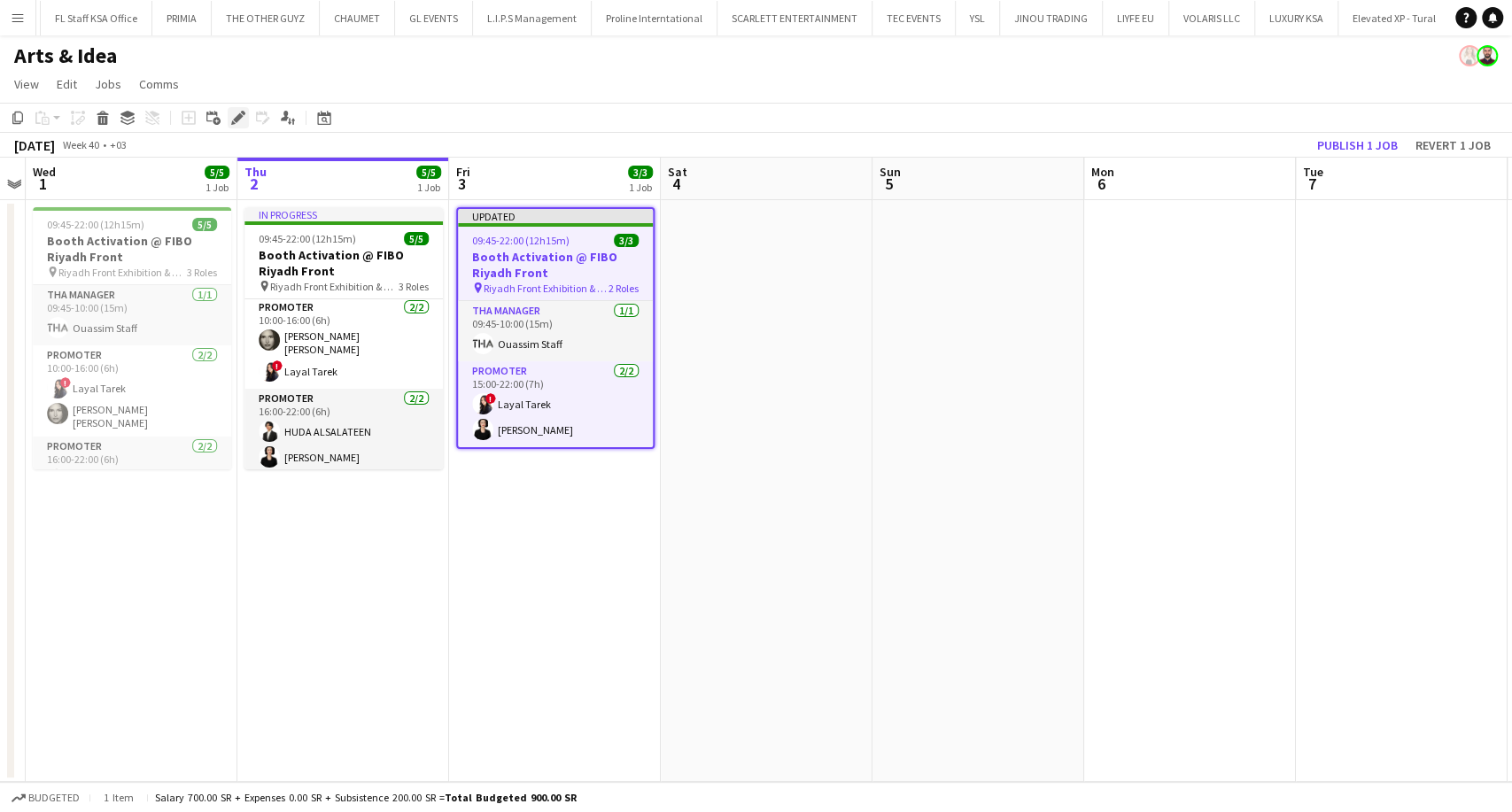
click at [237, 120] on icon at bounding box center [237, 118] width 9 height 9
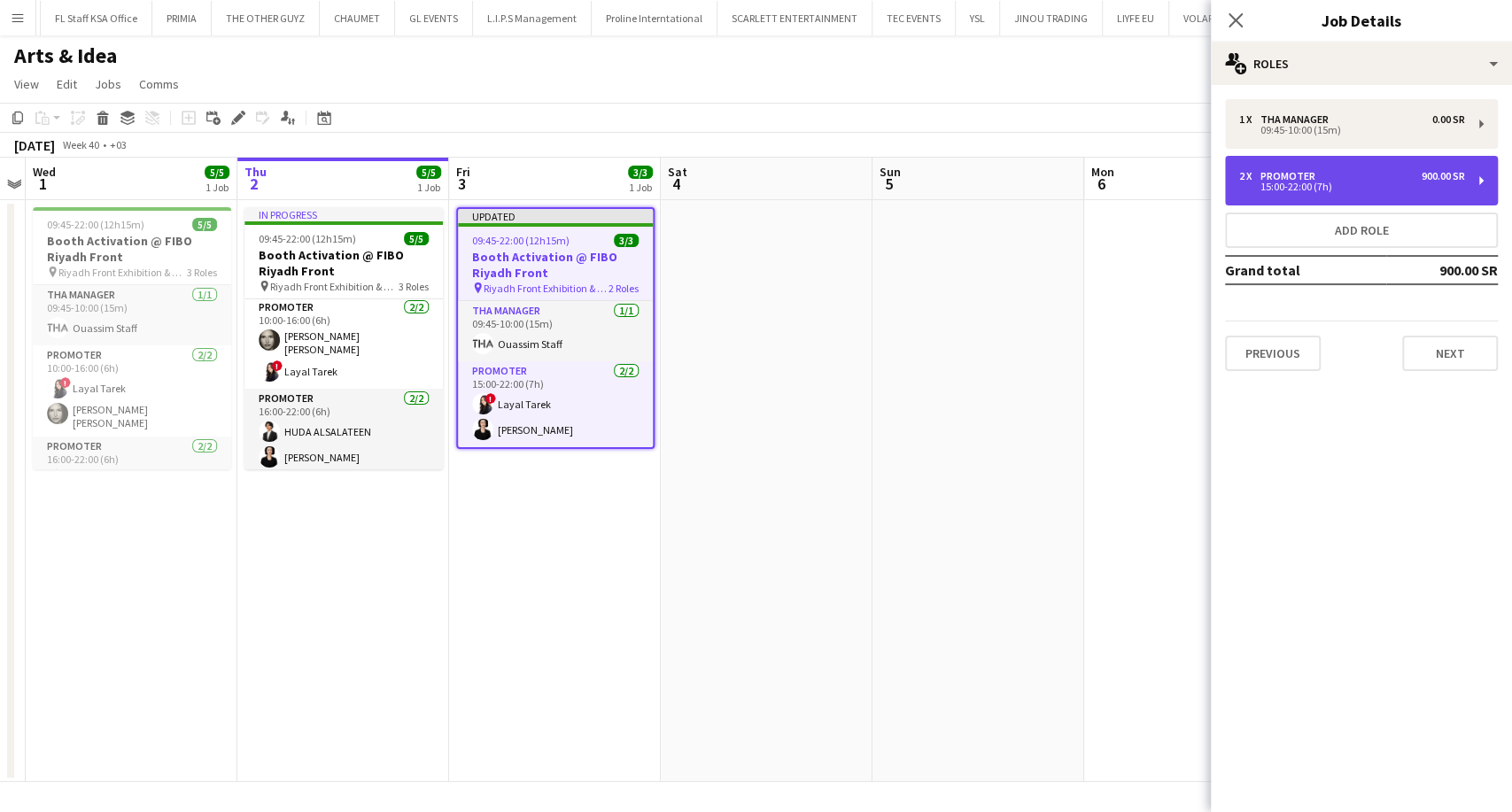
click at [1383, 186] on div "15:00-22:00 (7h)" at bounding box center [1351, 186] width 226 height 9
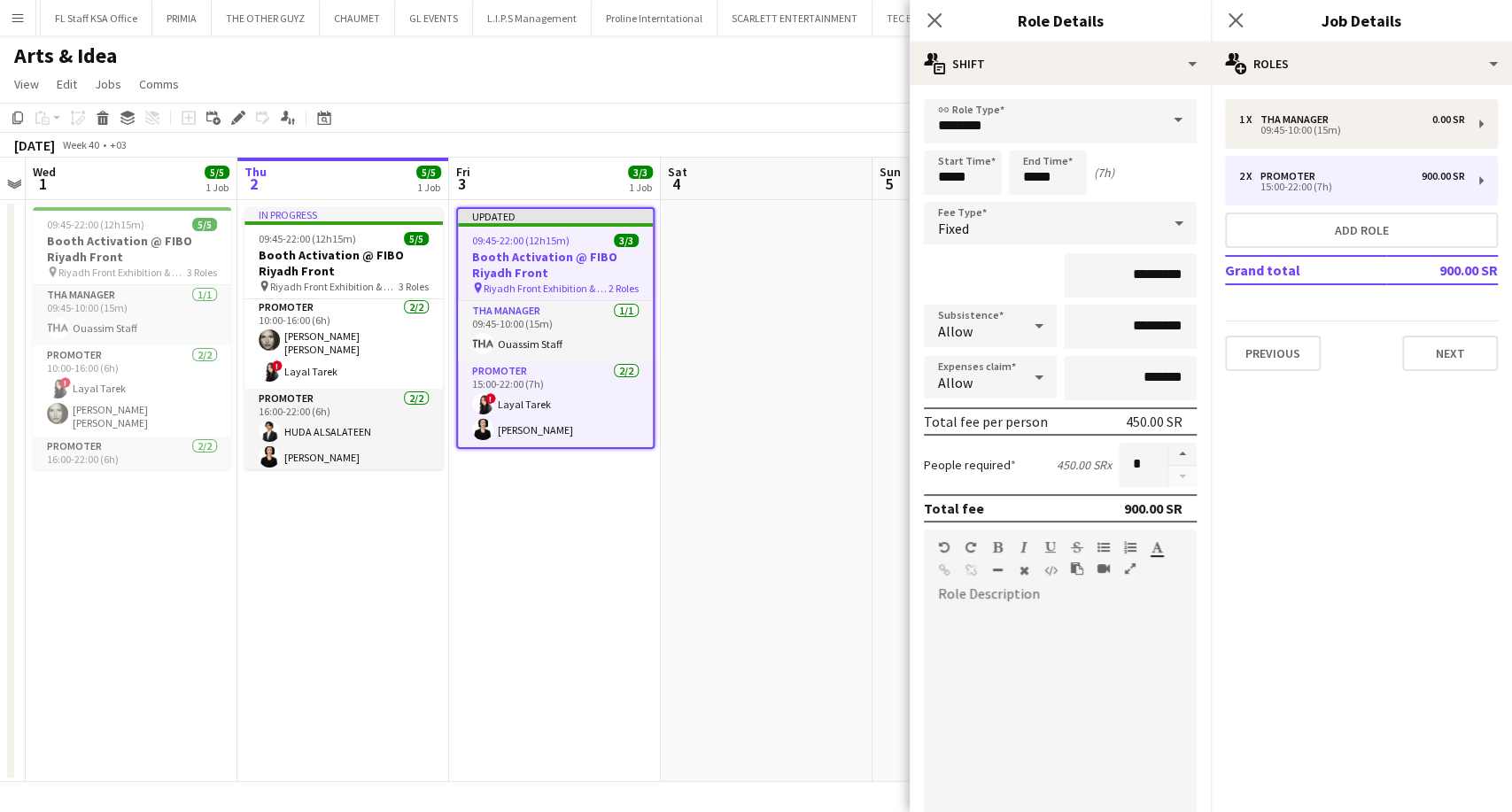
click at [764, 607] on app-date-cell at bounding box center [766, 492] width 212 height 582
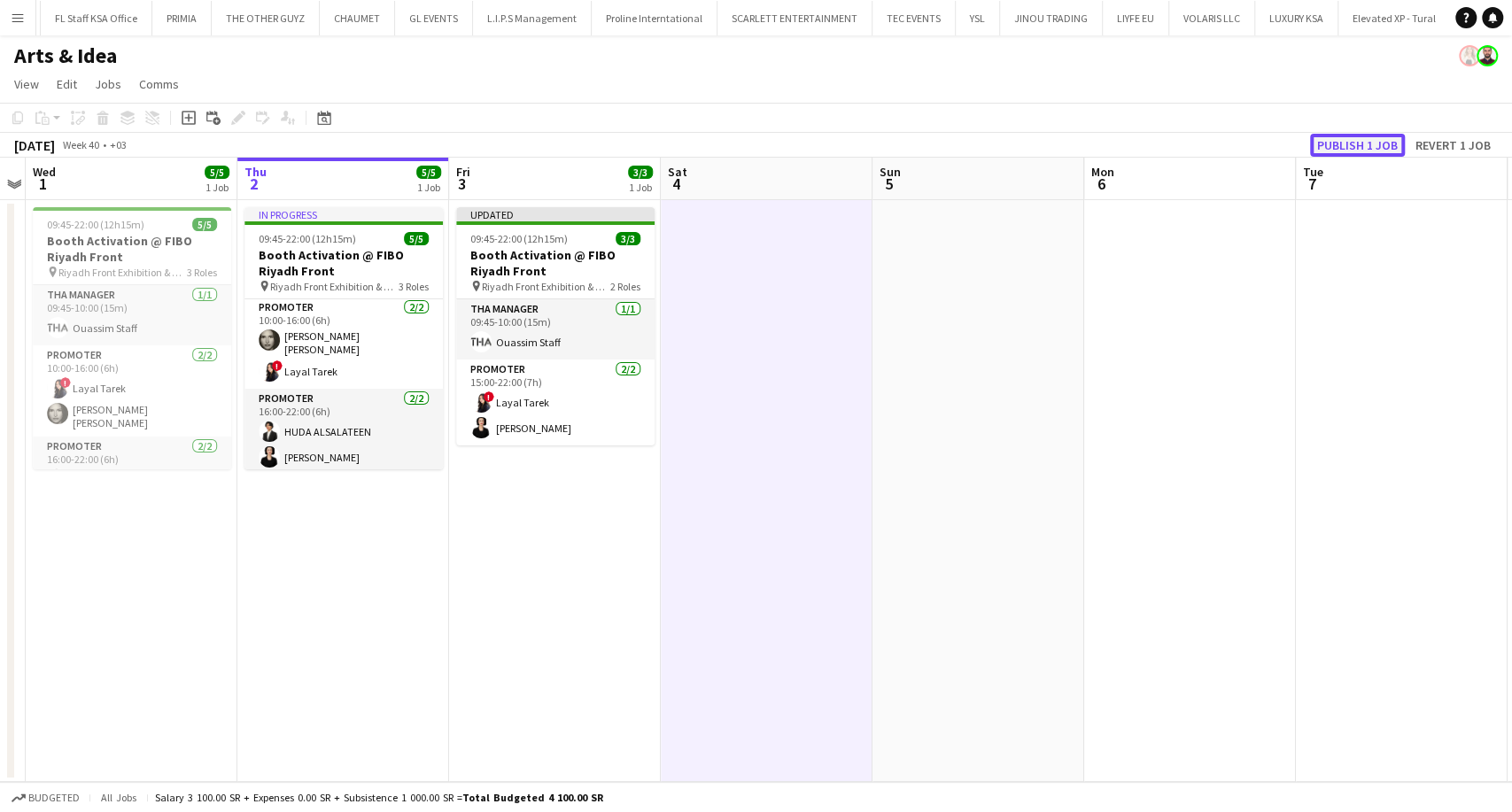
click at [1339, 149] on button "Publish 1 job" at bounding box center [1357, 146] width 94 height 23
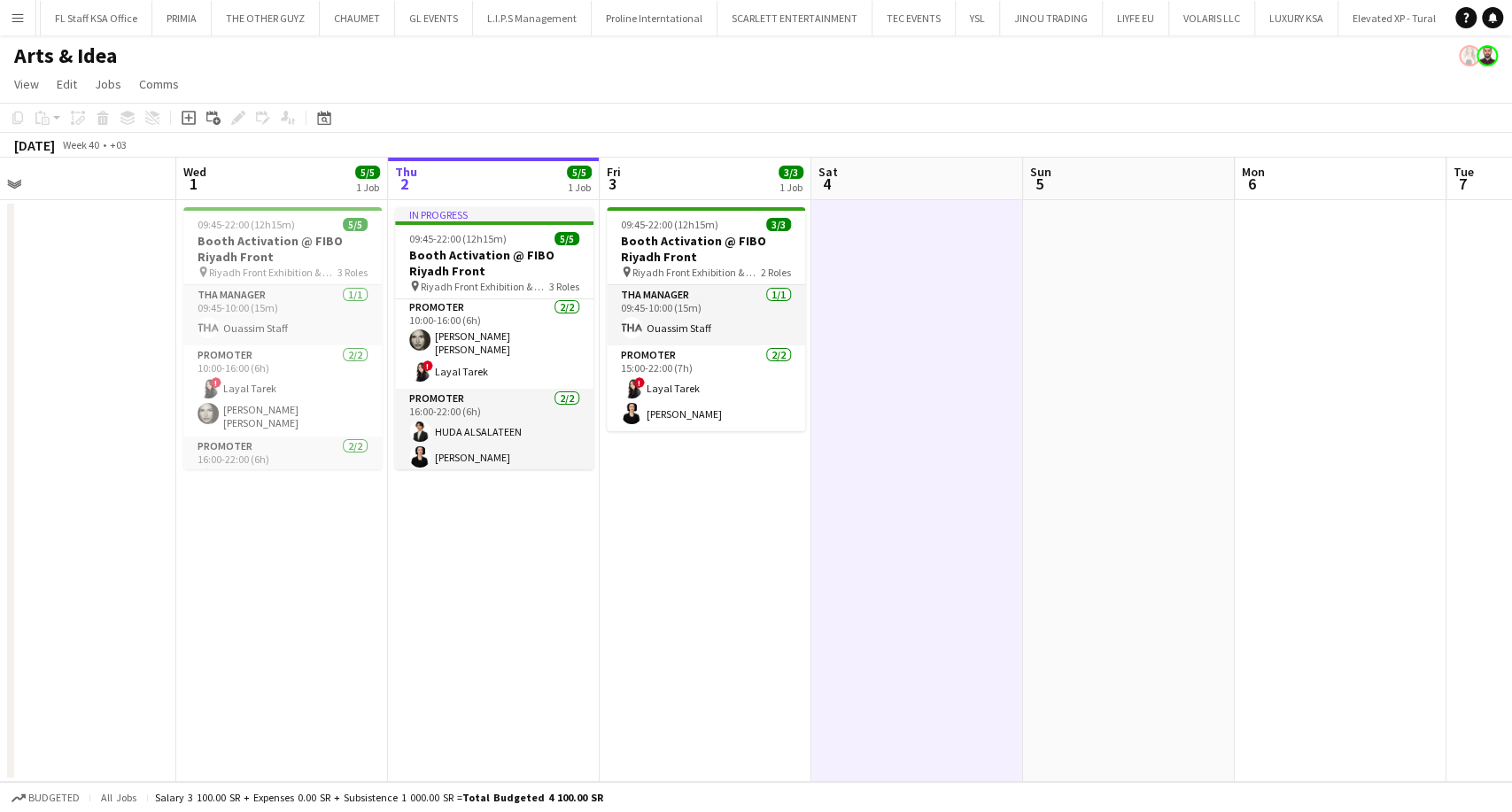
drag, startPoint x: 687, startPoint y: 606, endPoint x: 839, endPoint y: 613, distance: 152.2
click at [839, 613] on app-calendar-viewport "Sun 28 Mon 29 Tue 30 Wed 1 5/5 1 Job Thu 2 5/5 1 Job Fri 3 3/3 1 Job Sat 4 Sun …" at bounding box center [756, 470] width 1512 height 625
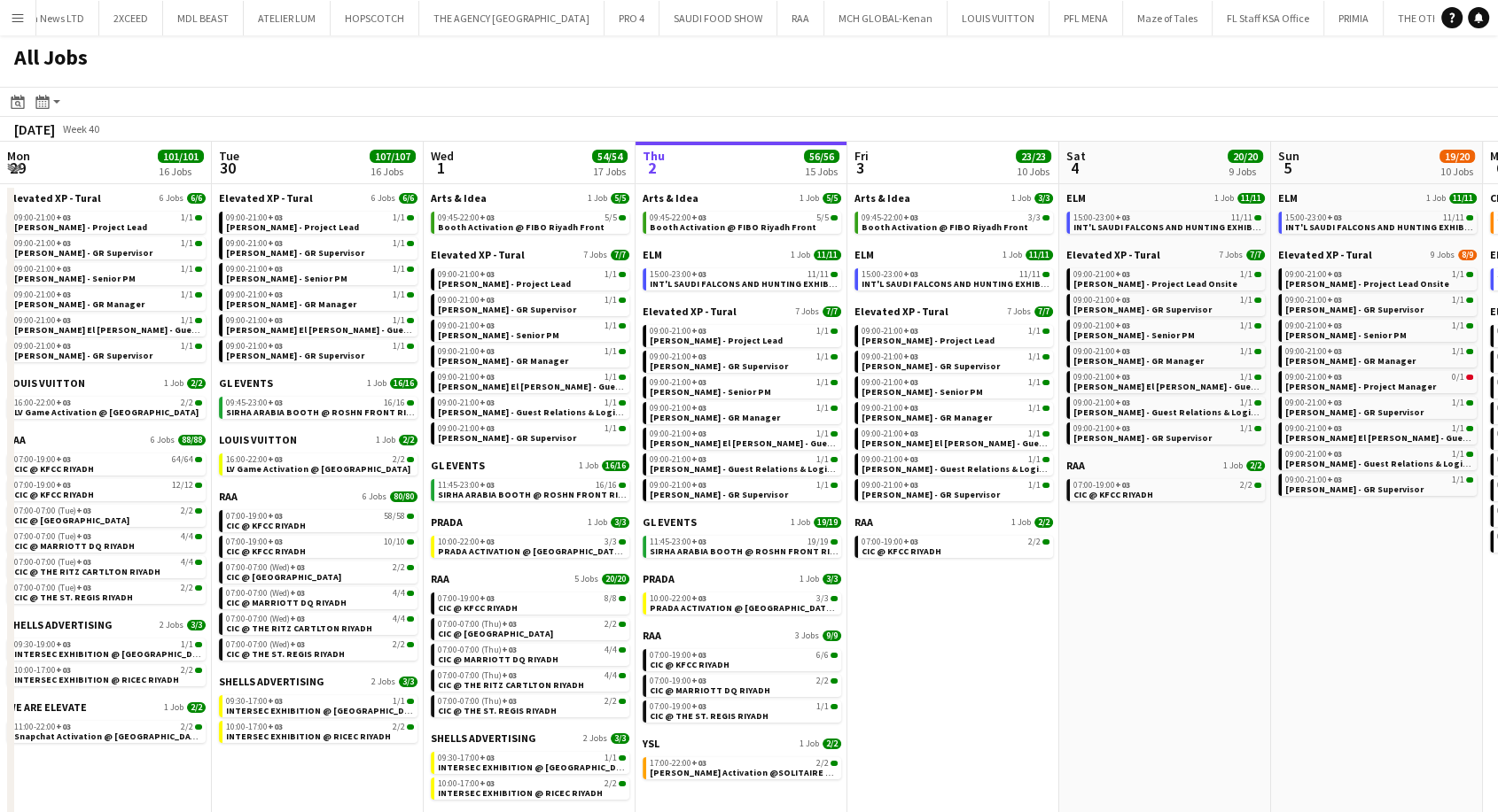
scroll to position [0, 424]
